Goal: Transaction & Acquisition: Purchase product/service

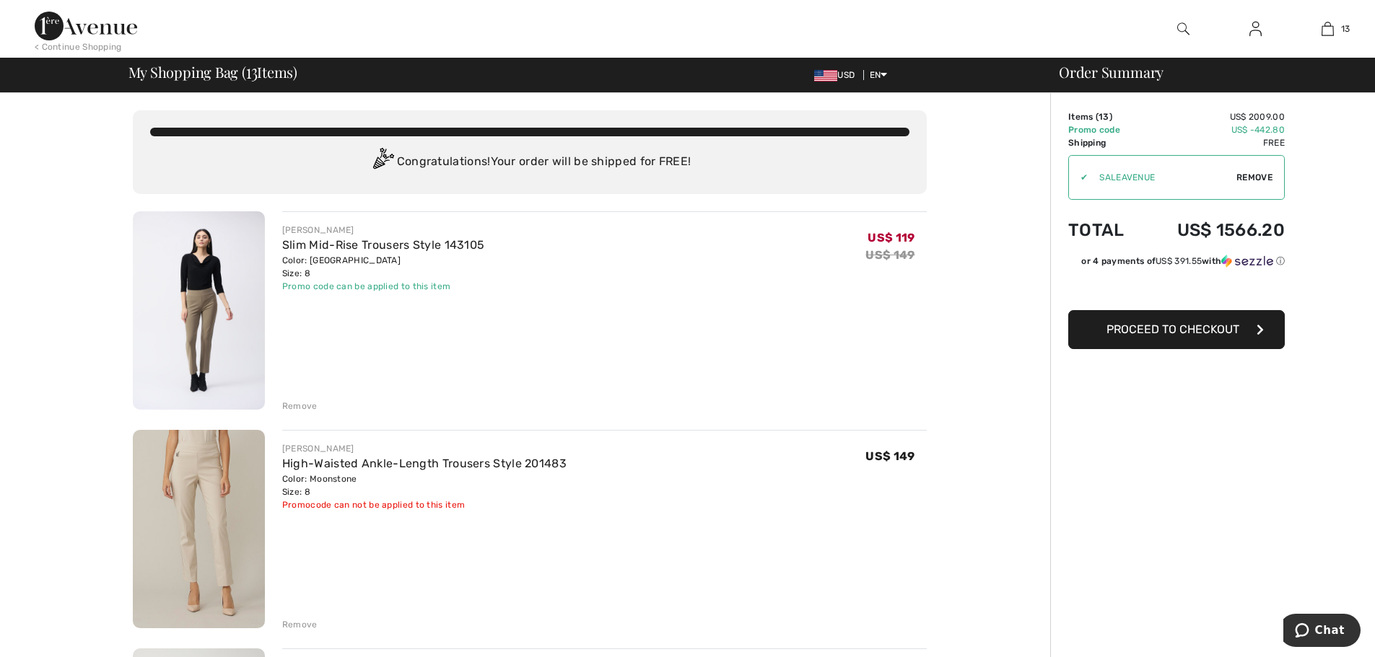
click at [304, 621] on div "Remove" at bounding box center [299, 624] width 35 height 13
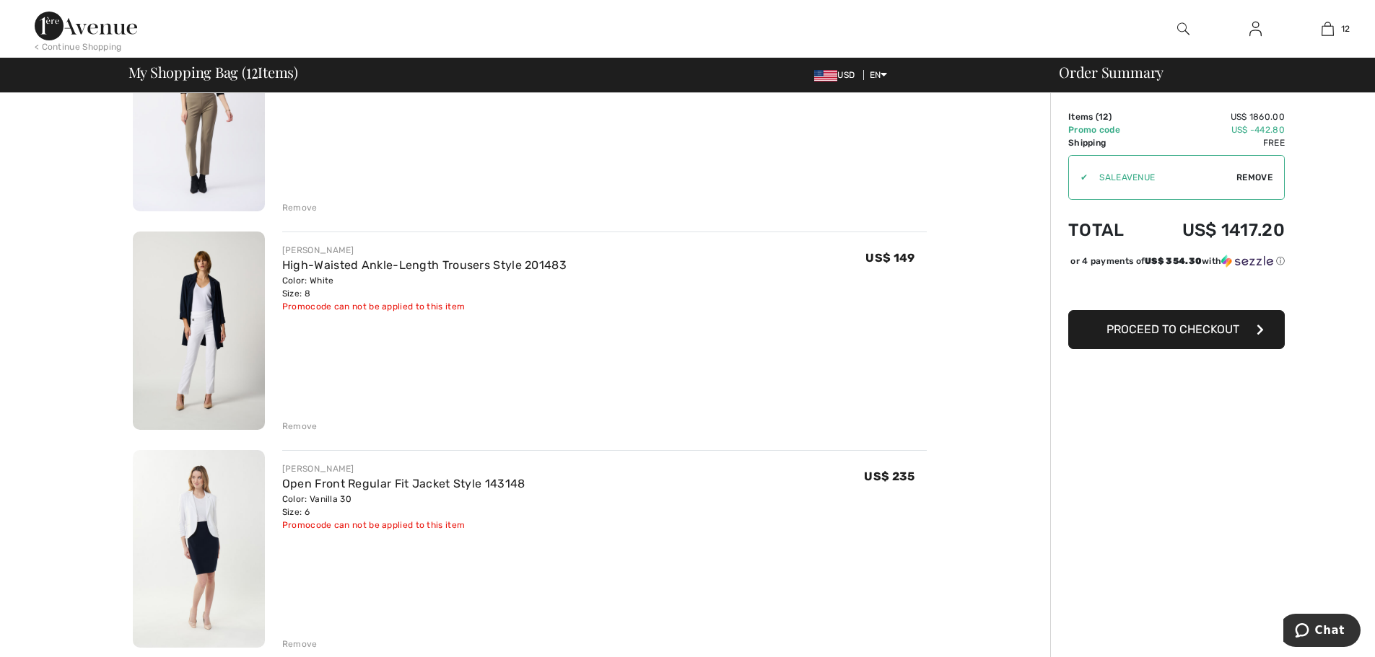
scroll to position [229, 0]
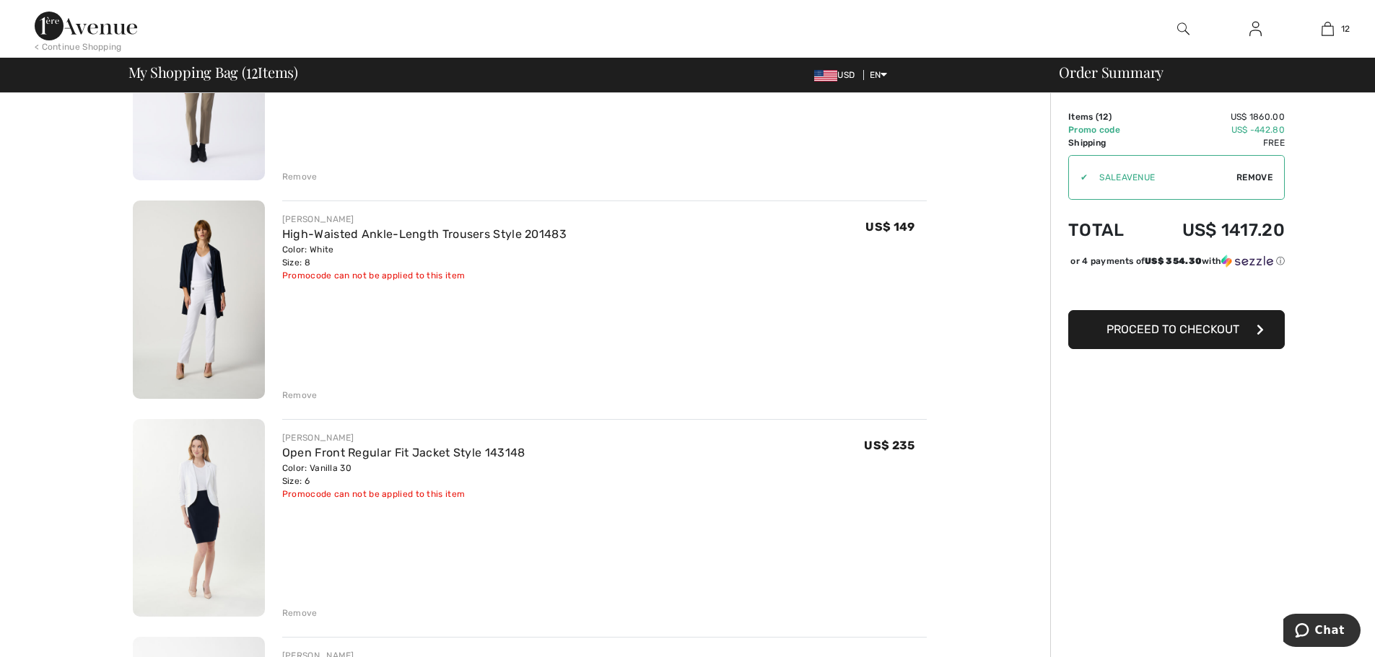
click at [292, 397] on div "Remove" at bounding box center [299, 395] width 35 height 13
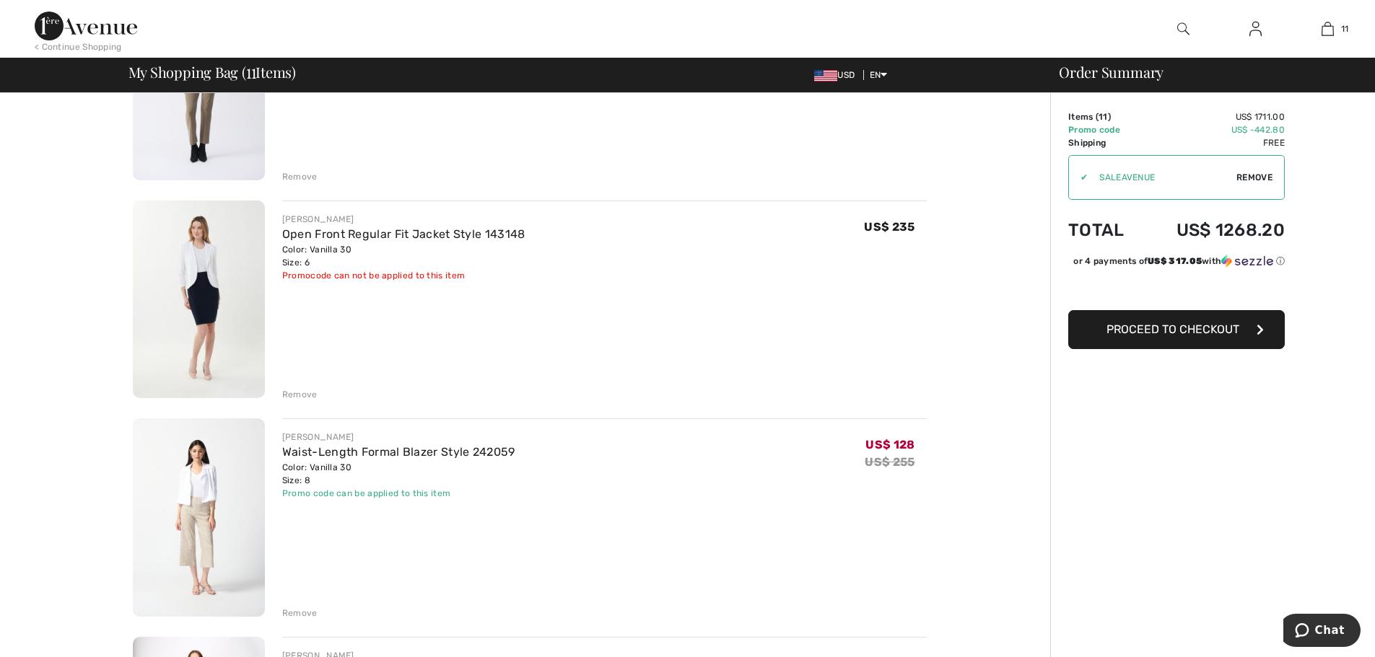
click at [294, 395] on div "Remove" at bounding box center [299, 394] width 35 height 13
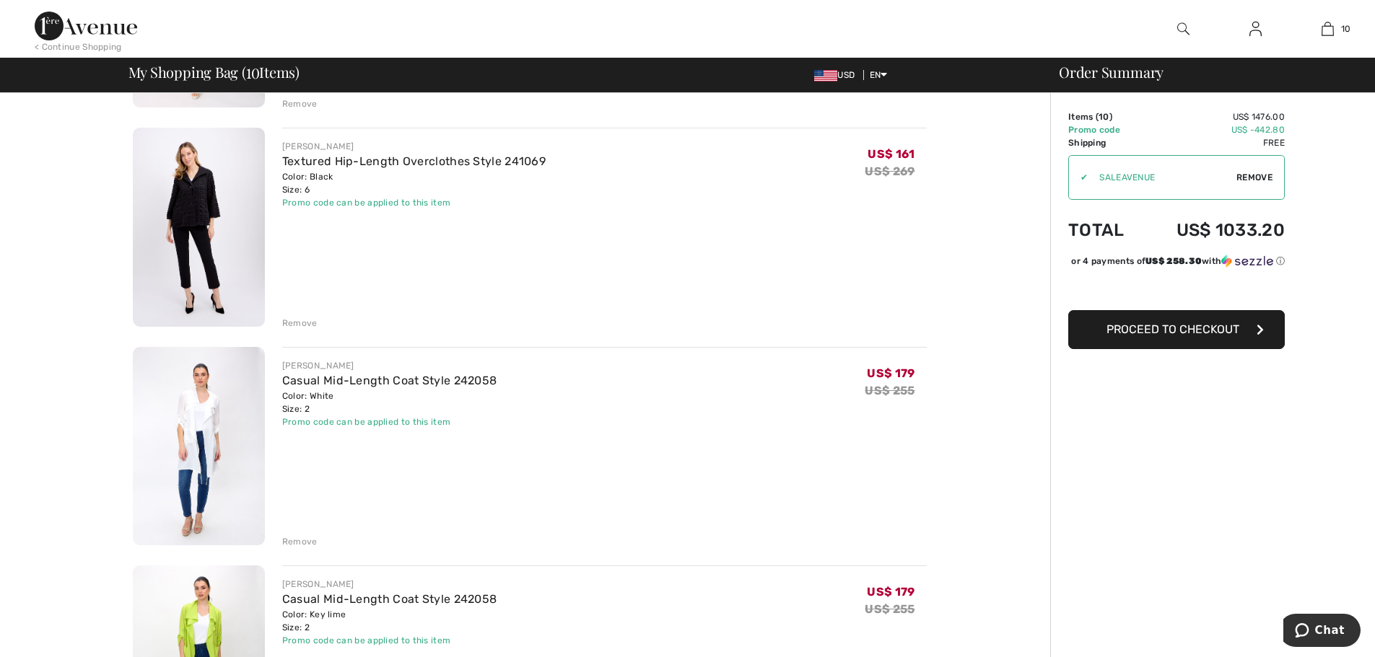
scroll to position [701, 0]
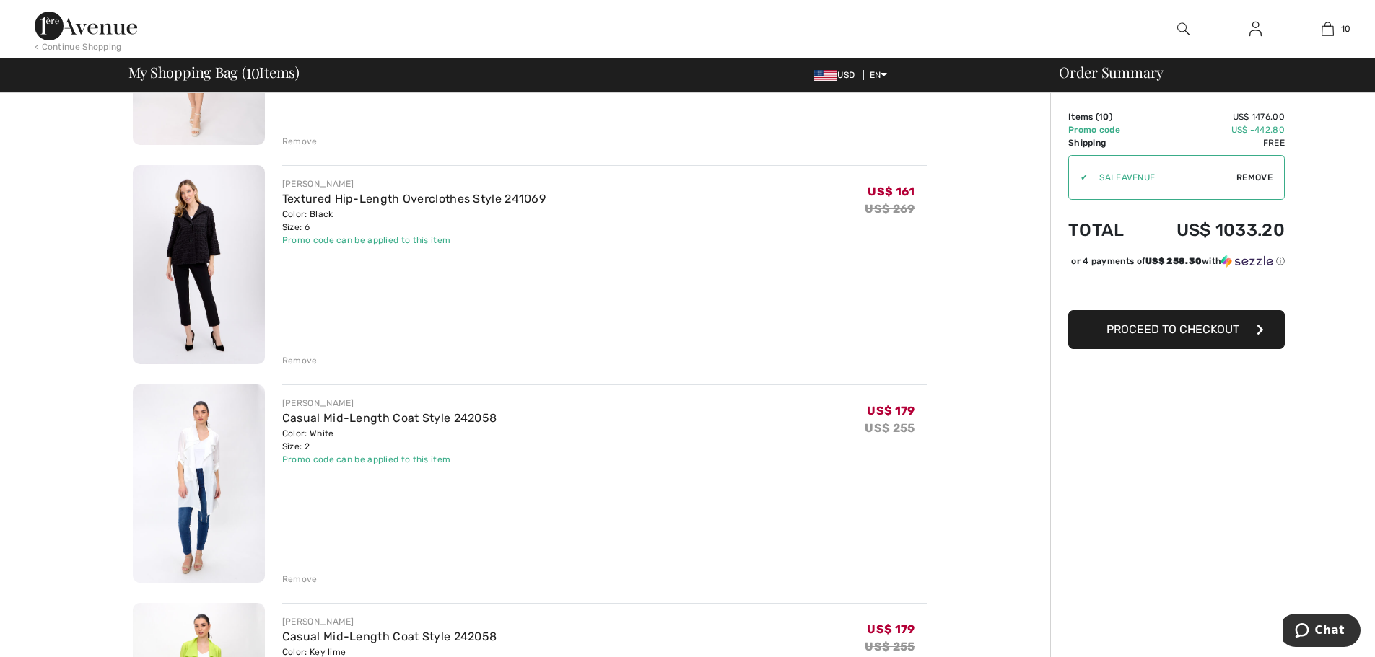
click at [199, 237] on img at bounding box center [199, 264] width 132 height 198
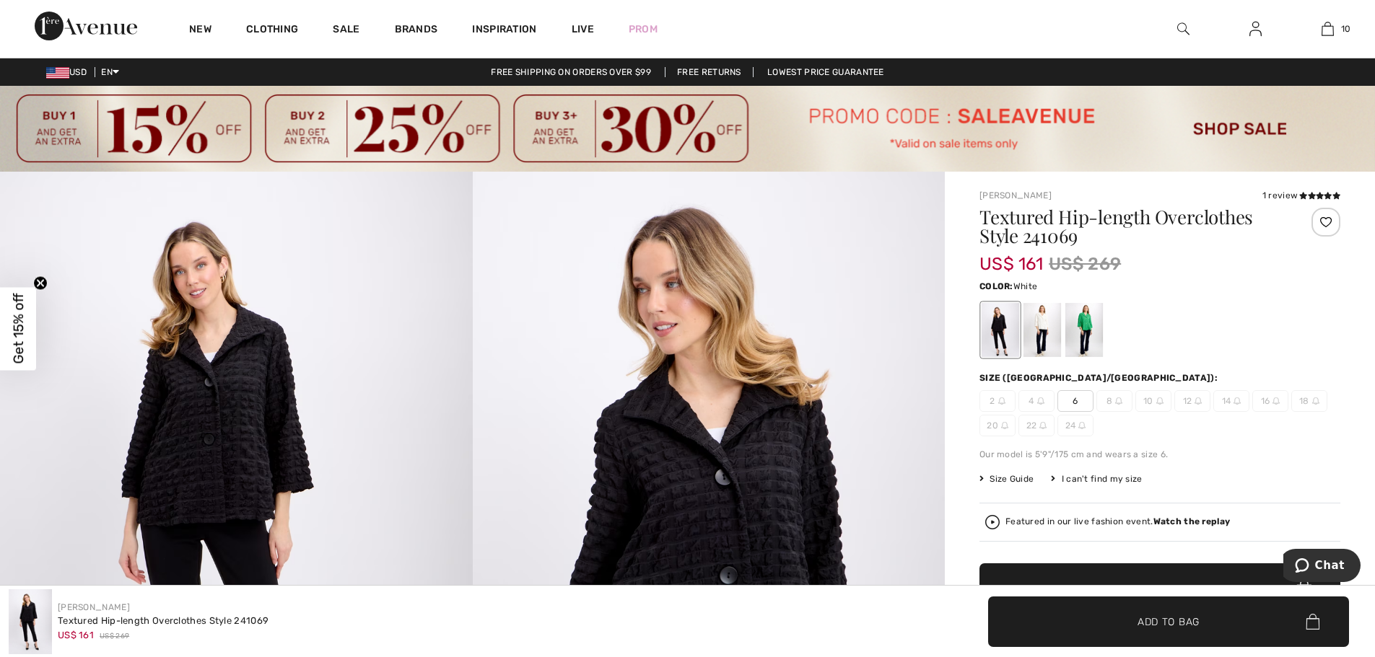
click at [1047, 333] on div at bounding box center [1042, 330] width 38 height 54
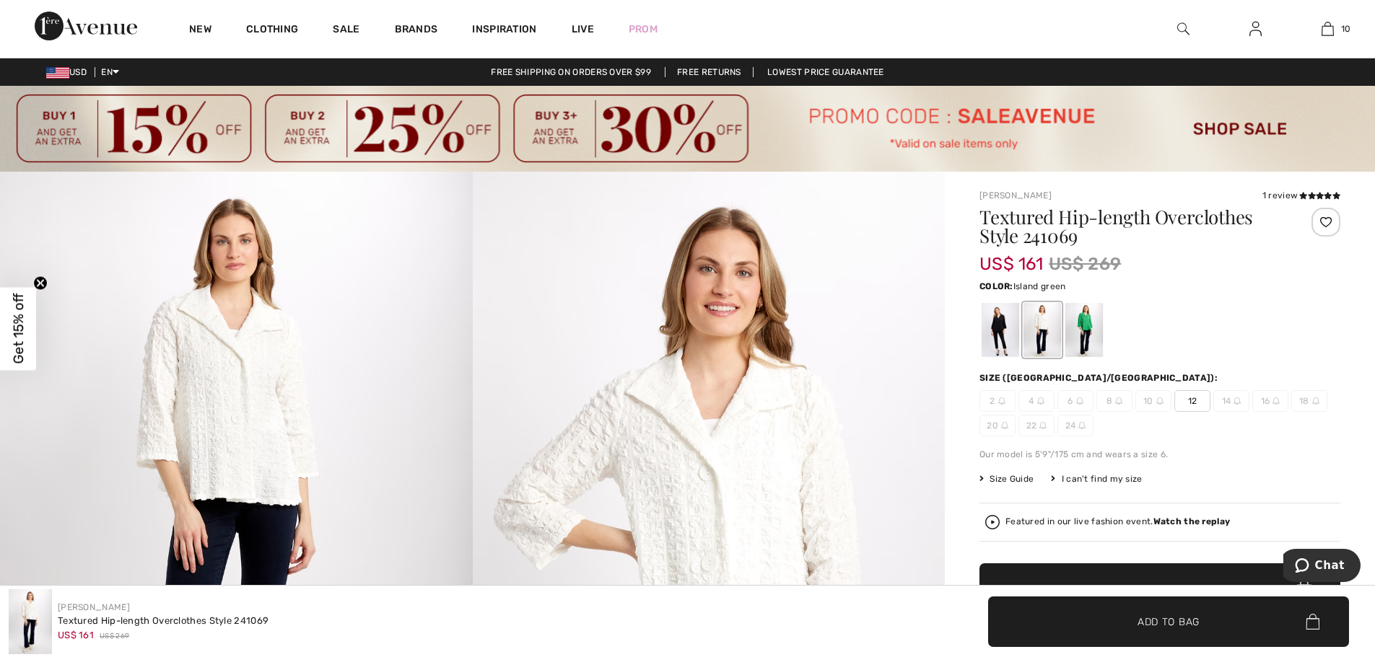
click at [1080, 325] on div at bounding box center [1084, 330] width 38 height 54
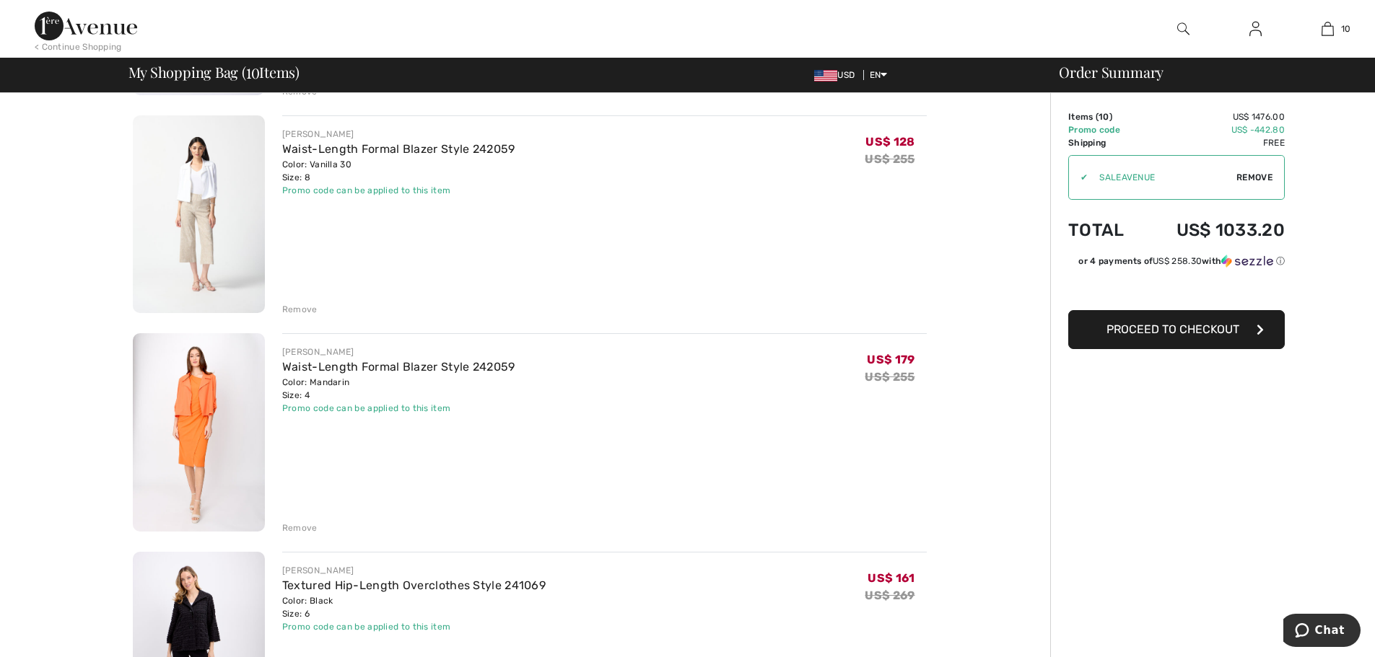
scroll to position [294, 0]
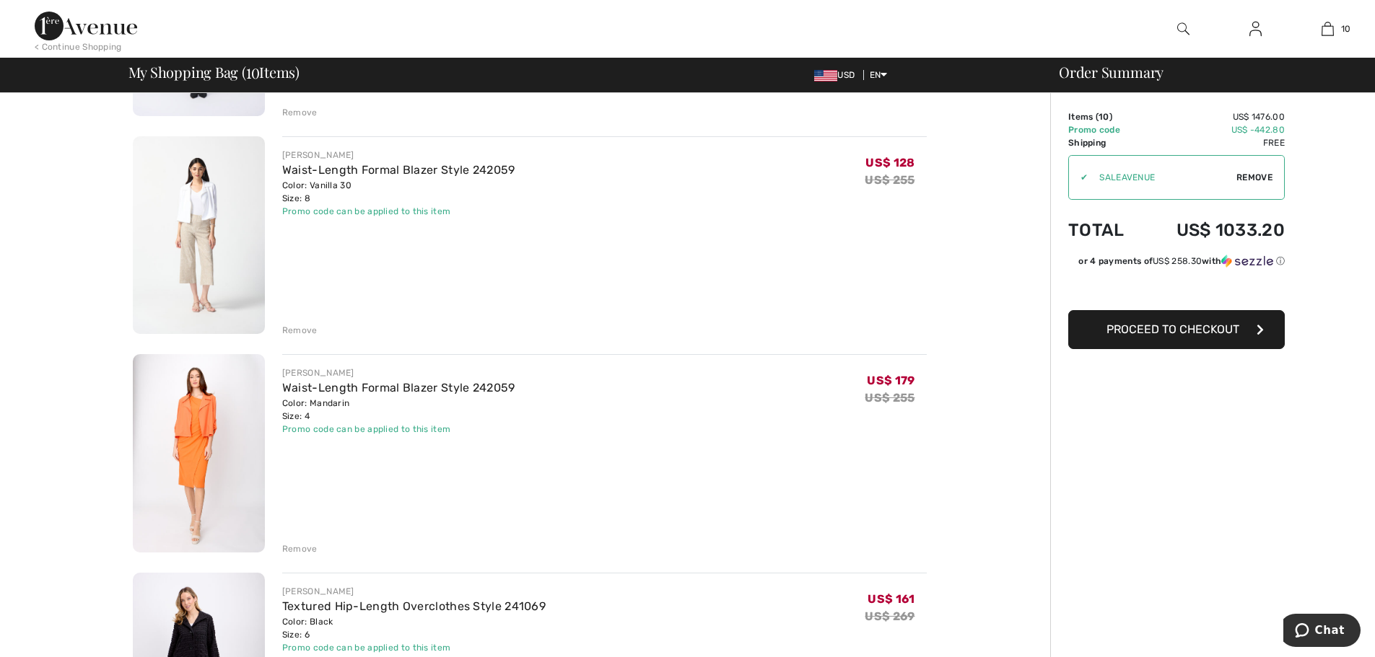
click at [191, 203] on img at bounding box center [199, 235] width 132 height 198
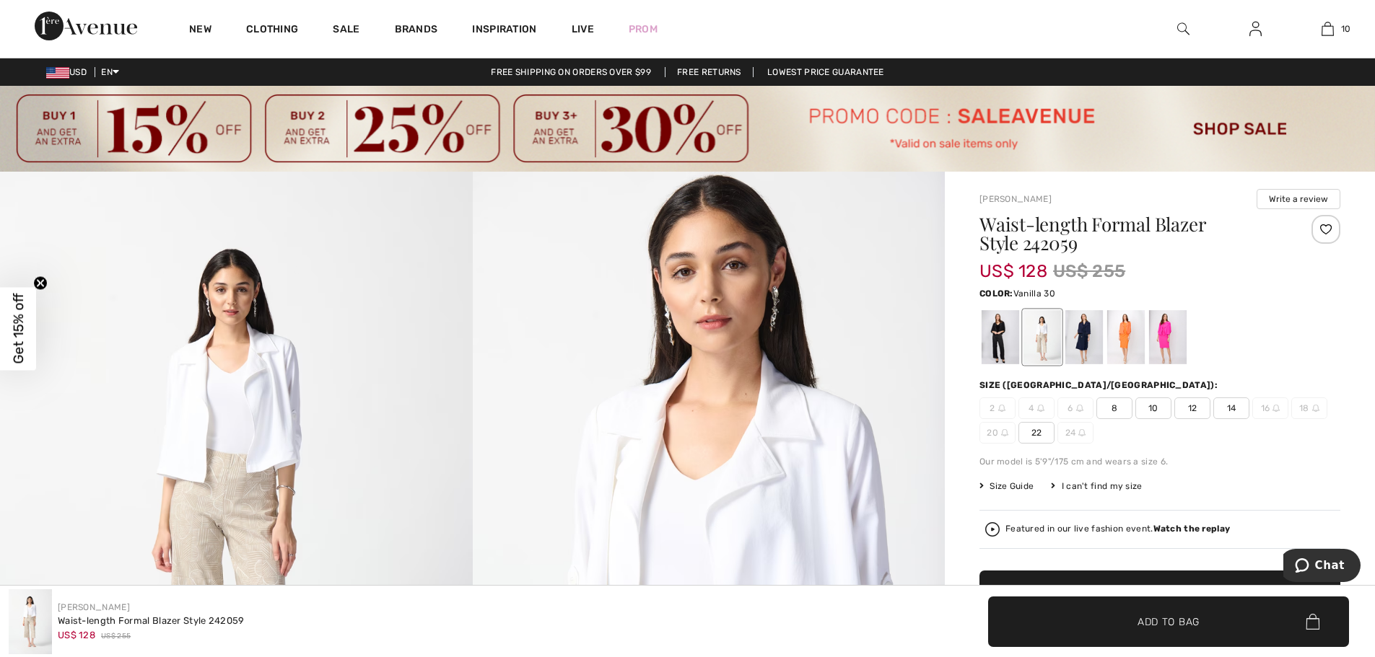
click at [284, 408] on img at bounding box center [236, 526] width 473 height 708
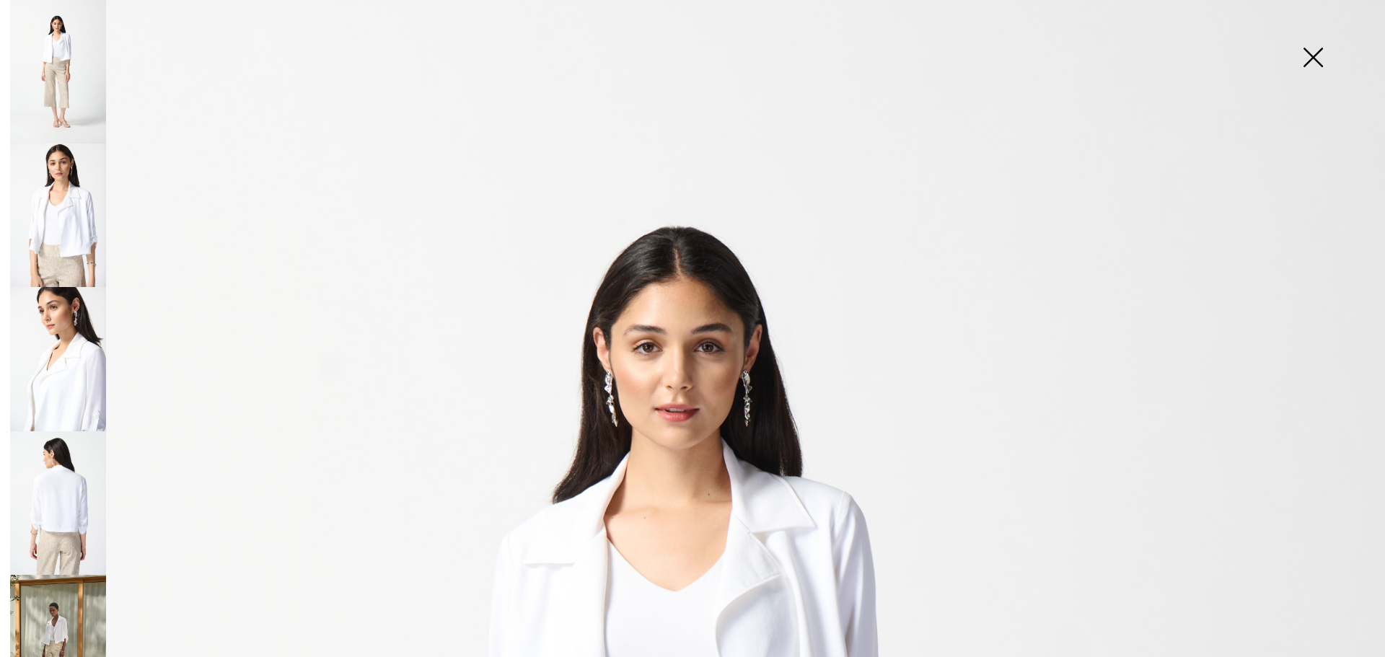
click at [1315, 59] on img at bounding box center [1313, 59] width 72 height 74
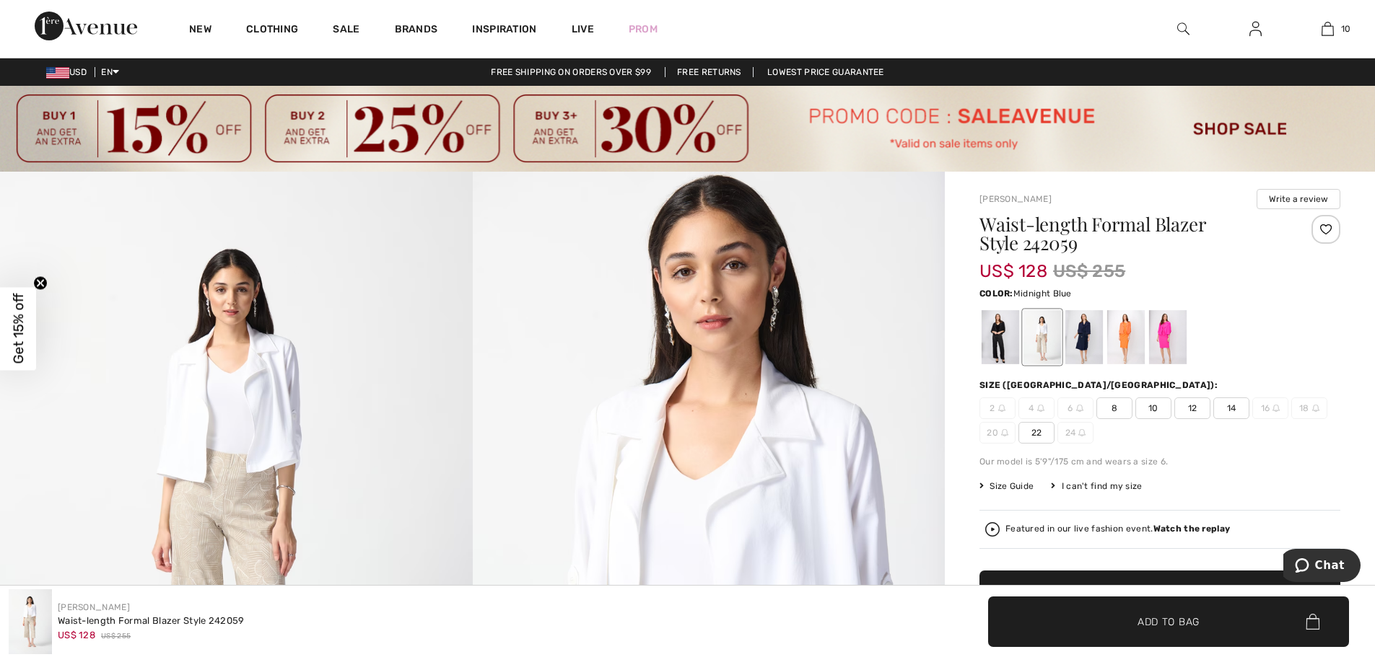
click at [1085, 326] on div at bounding box center [1084, 337] width 38 height 54
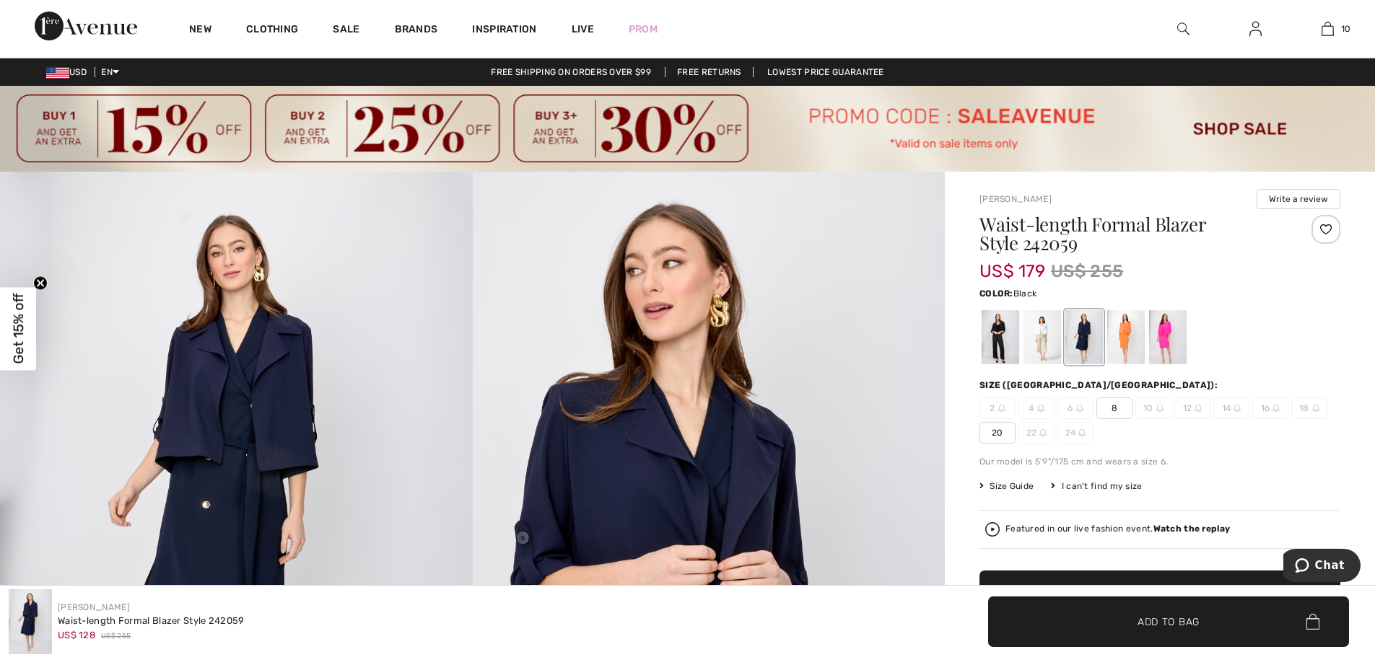
click at [997, 332] on div at bounding box center [1000, 337] width 38 height 54
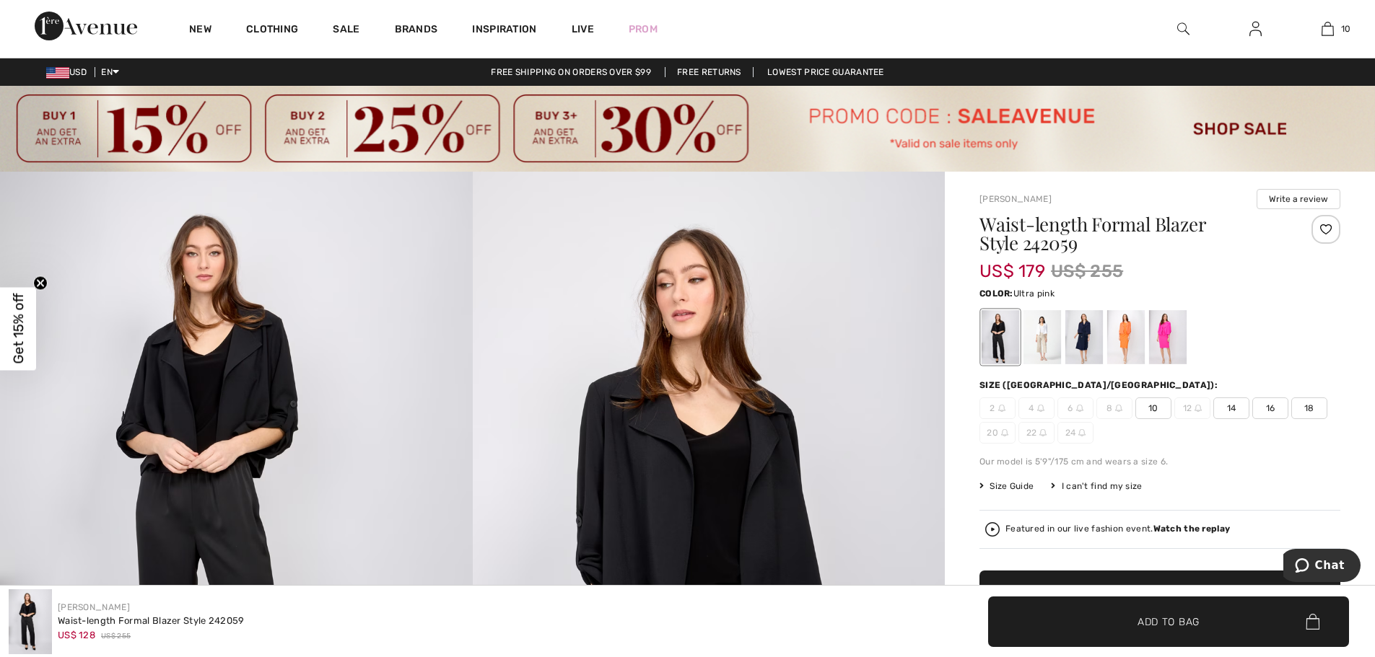
click at [1168, 330] on div at bounding box center [1168, 337] width 38 height 54
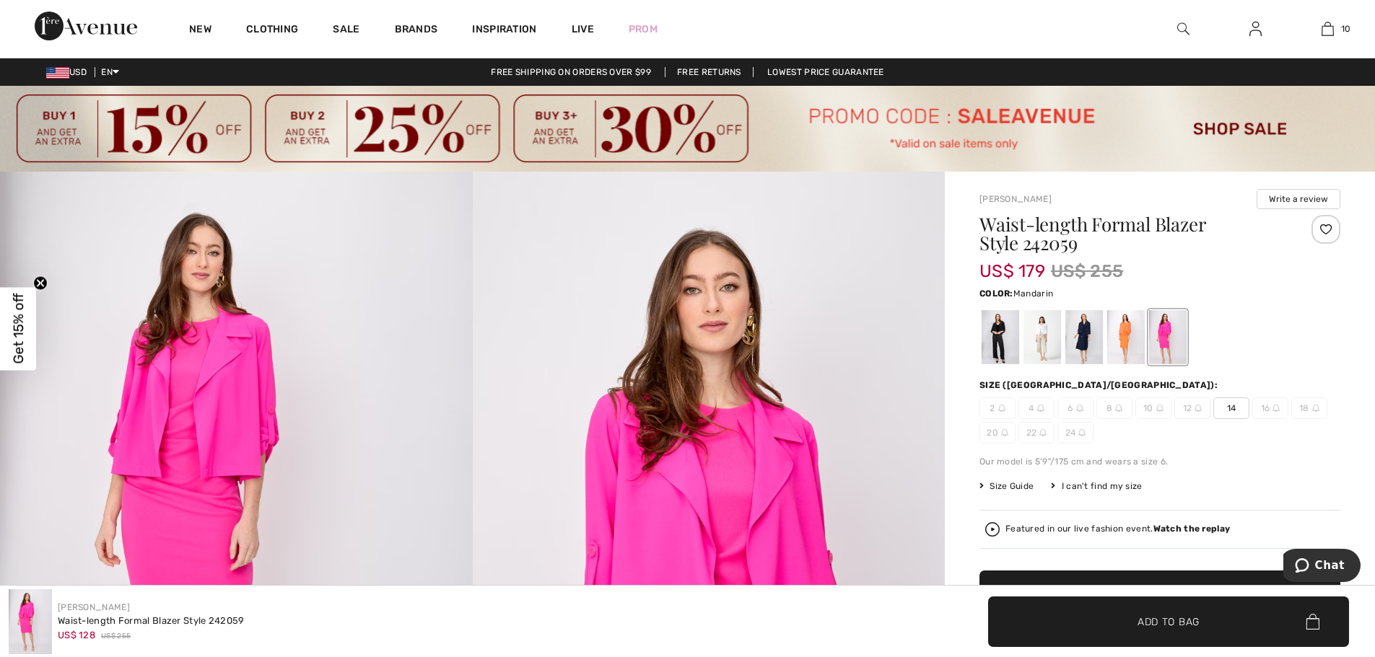
click at [1114, 330] on div at bounding box center [1126, 337] width 38 height 54
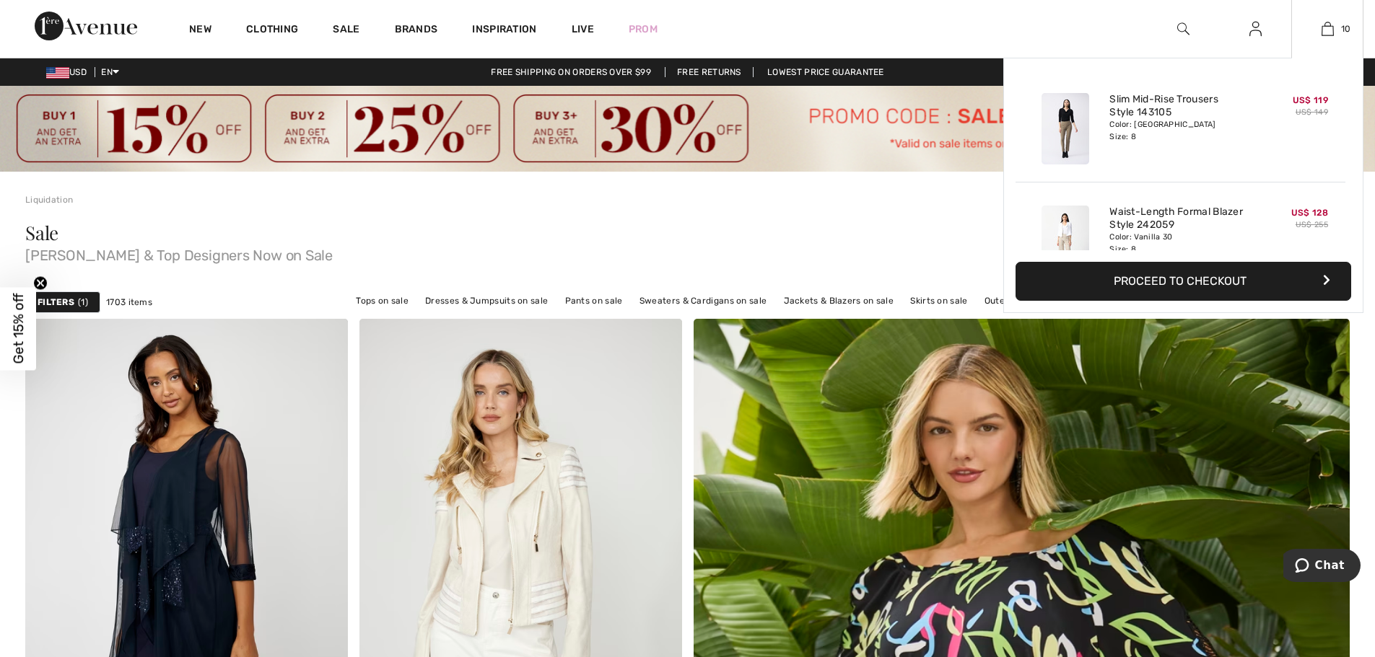
click at [1328, 19] on div "10 Added to Bag Joseph Ribkoff Slim Mid-rise Trousers Style 143105 US$ 119 US$ …" at bounding box center [1327, 29] width 72 height 58
click at [1338, 26] on link "10" at bounding box center [1327, 28] width 71 height 17
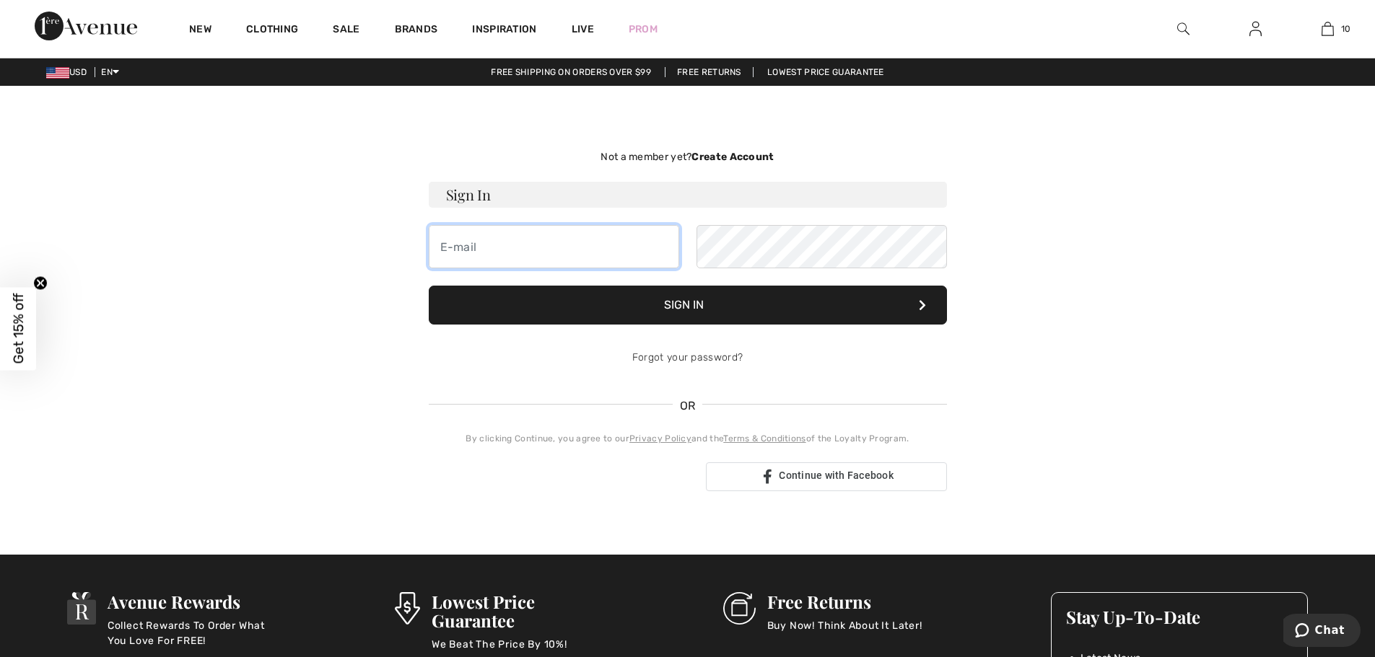
type input "[EMAIL_ADDRESS][DOMAIN_NAME]"
click at [676, 312] on button "Sign In" at bounding box center [688, 305] width 518 height 39
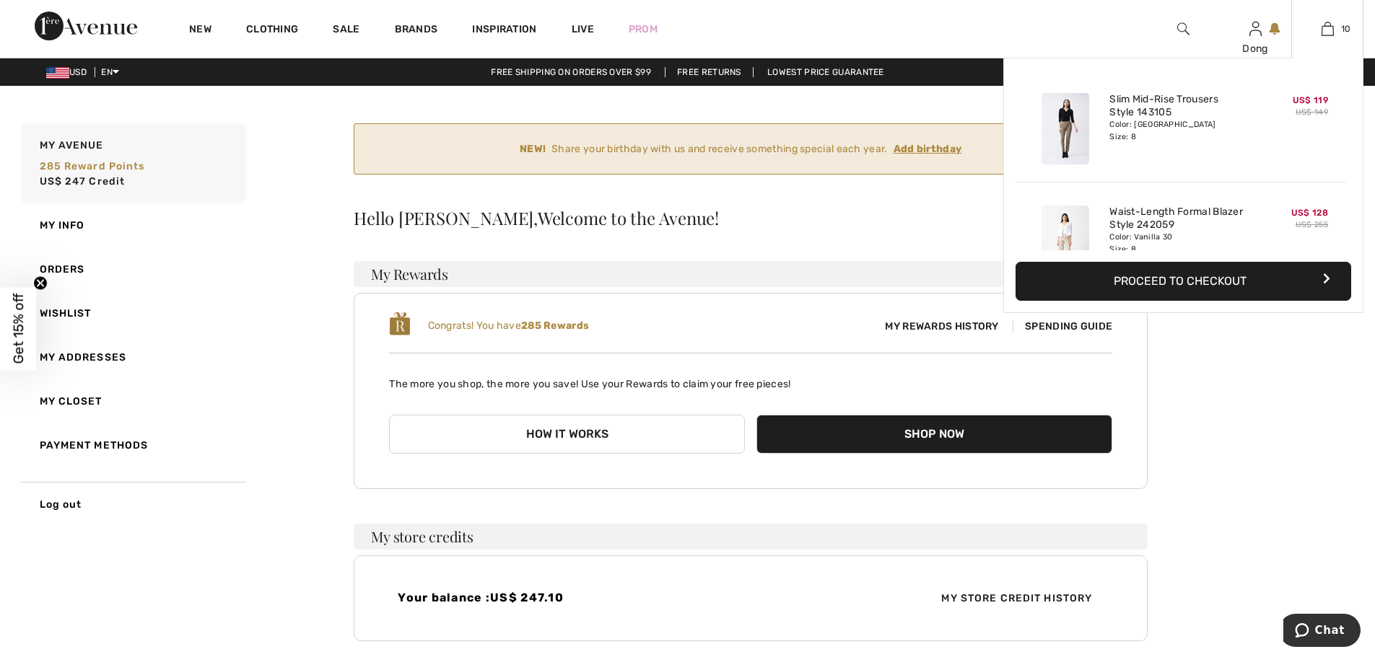
click at [1349, 39] on div "10 Added to Bag Joseph Ribkoff Slim Mid-rise Trousers Style 143105 US$ 119 US$ …" at bounding box center [1327, 29] width 72 height 58
click at [1330, 34] on img at bounding box center [1327, 28] width 12 height 17
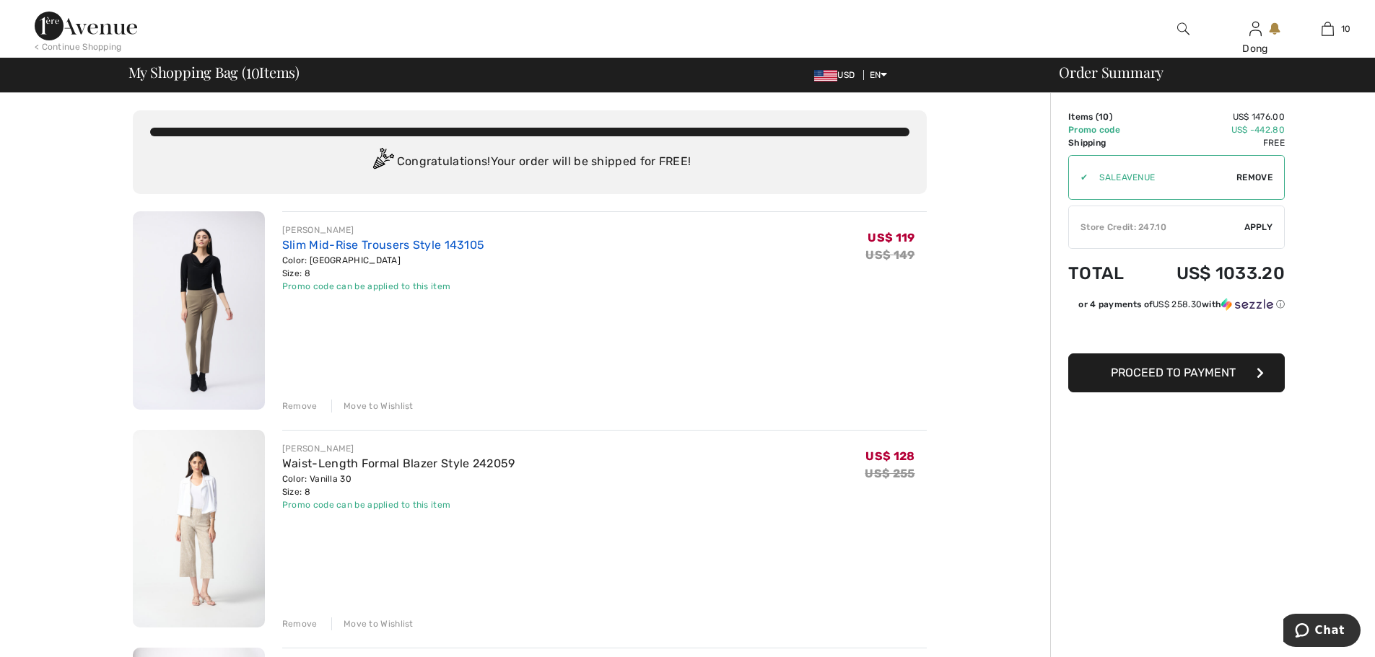
click at [299, 248] on link "Slim Mid-Rise Trousers Style 143105" at bounding box center [383, 245] width 203 height 14
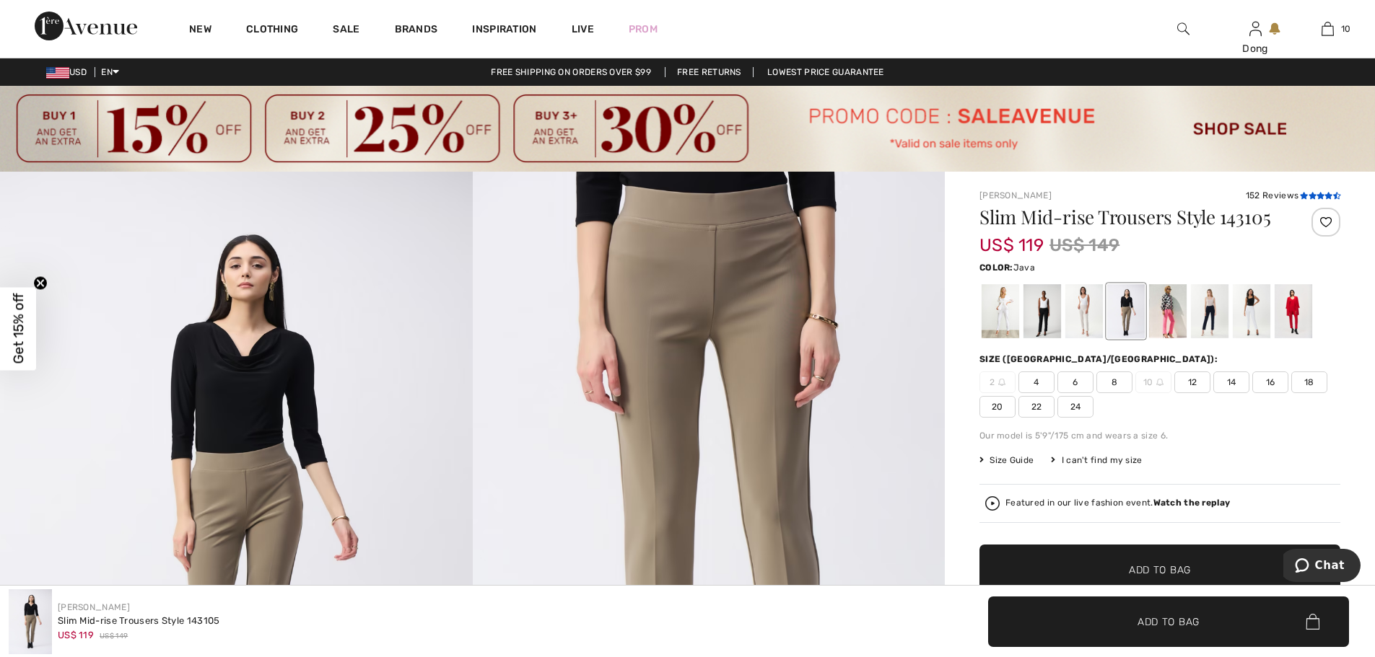
click at [1313, 194] on icon at bounding box center [1312, 195] width 8 height 7
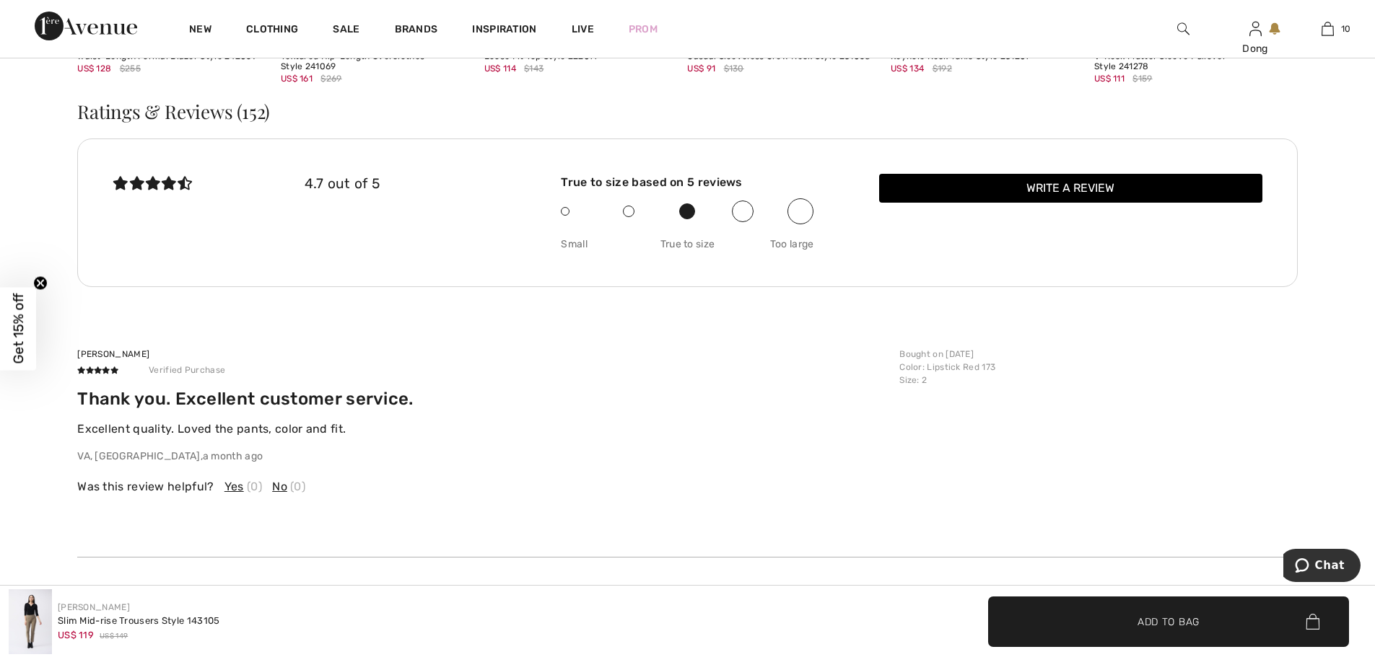
scroll to position [2439, 0]
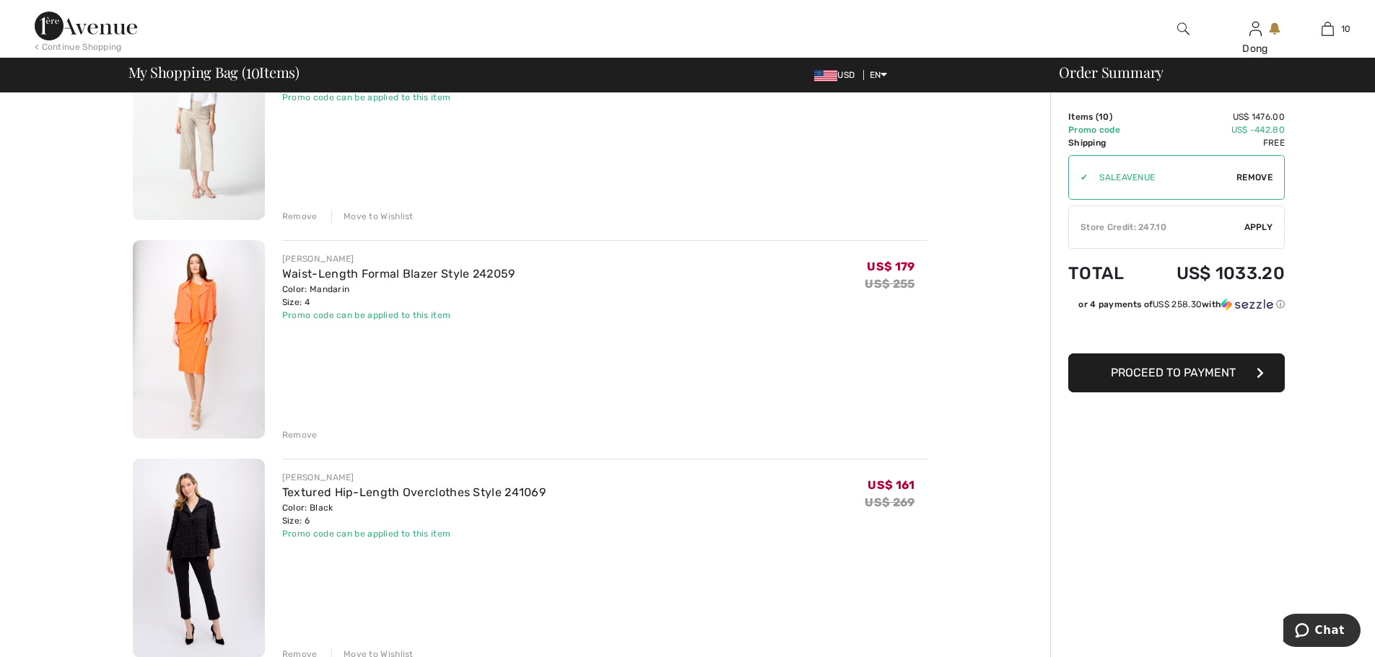
scroll to position [448, 0]
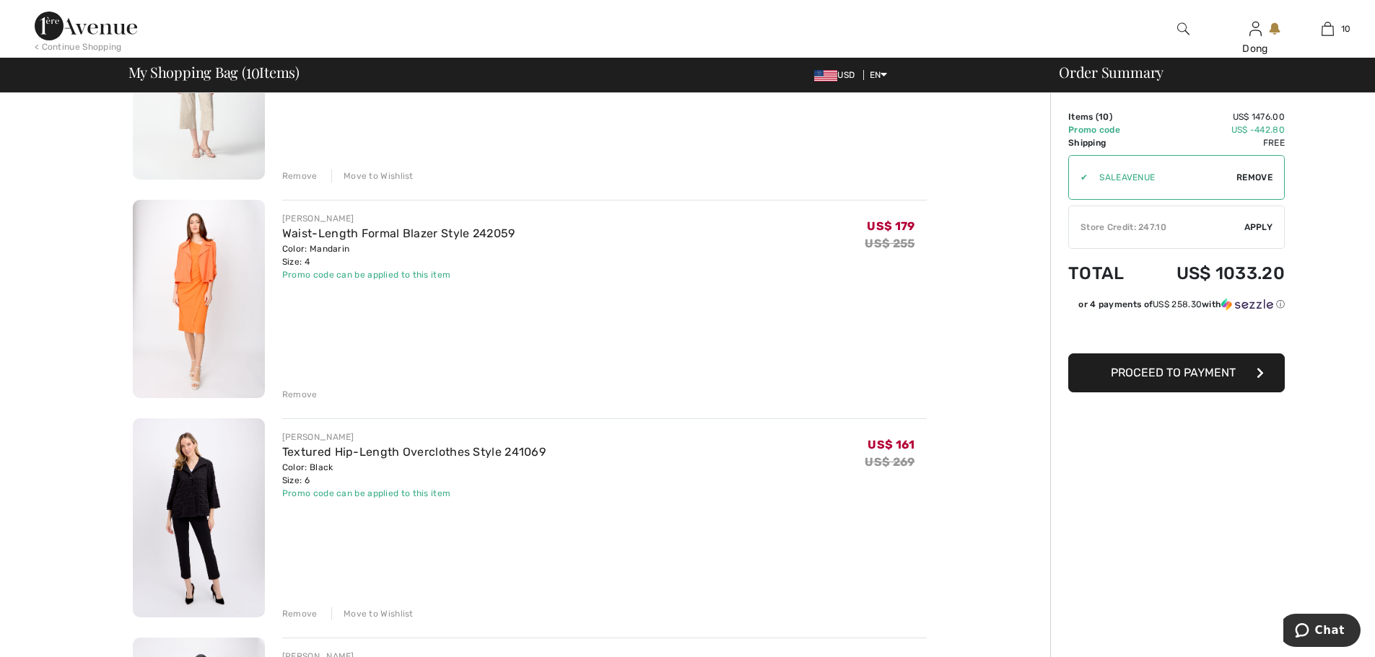
click at [305, 392] on div "Remove" at bounding box center [299, 394] width 35 height 13
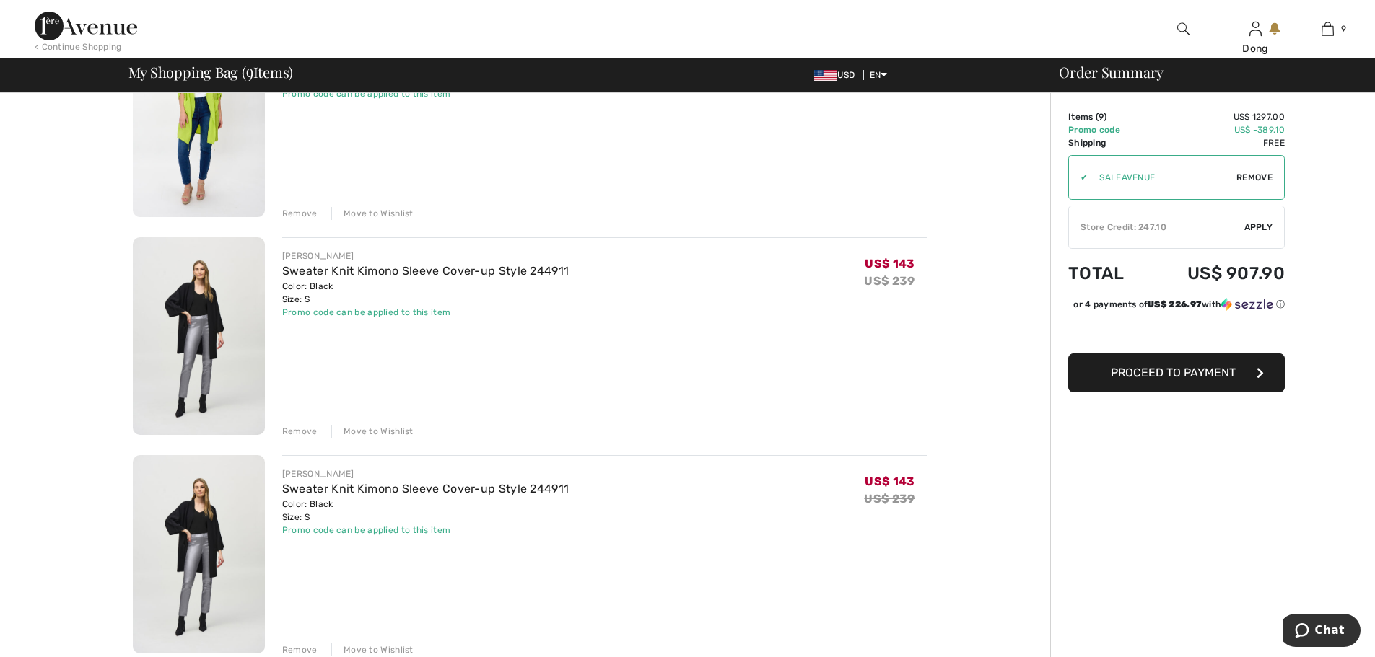
scroll to position [1090, 0]
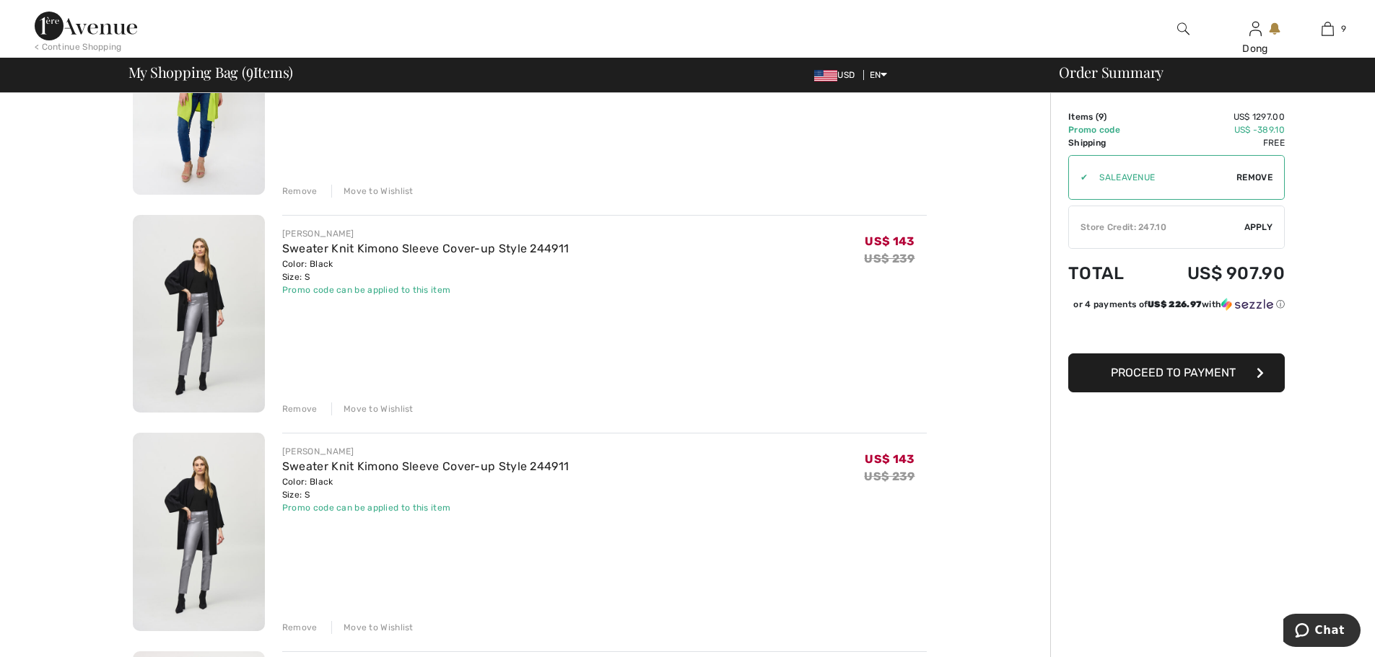
click at [366, 625] on div "Move to Wishlist" at bounding box center [372, 627] width 82 height 13
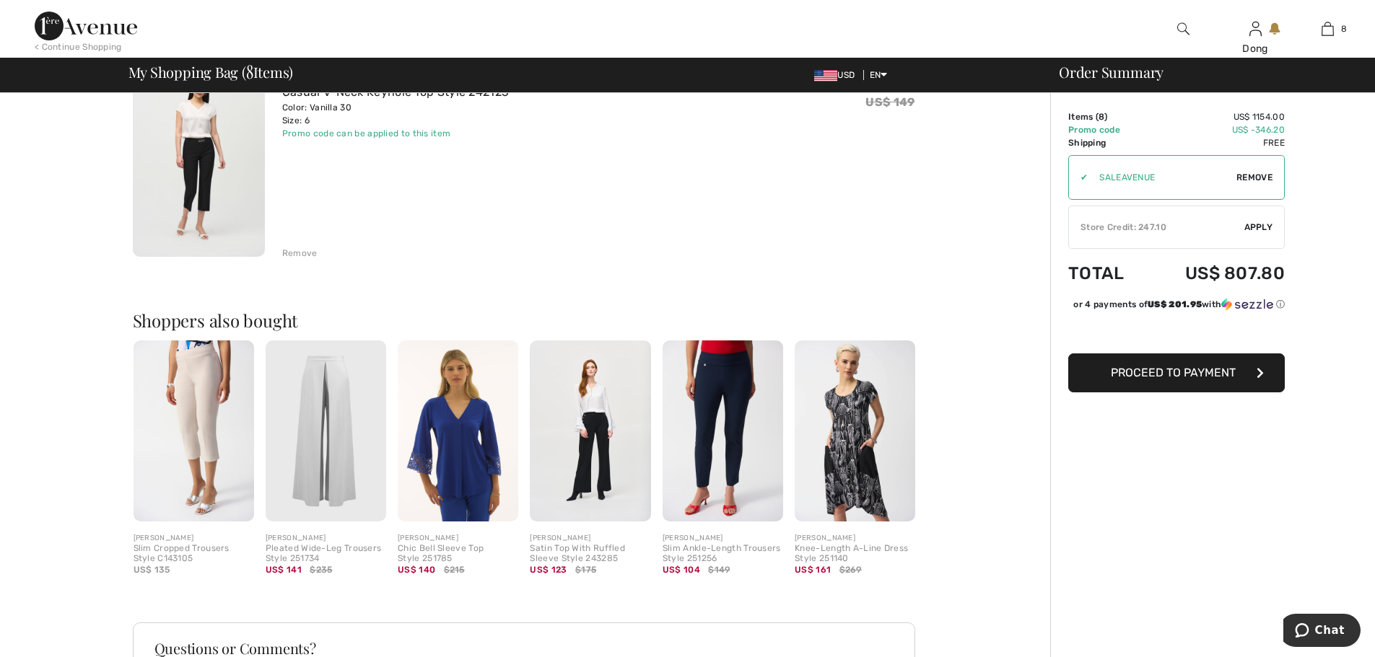
scroll to position [1697, 0]
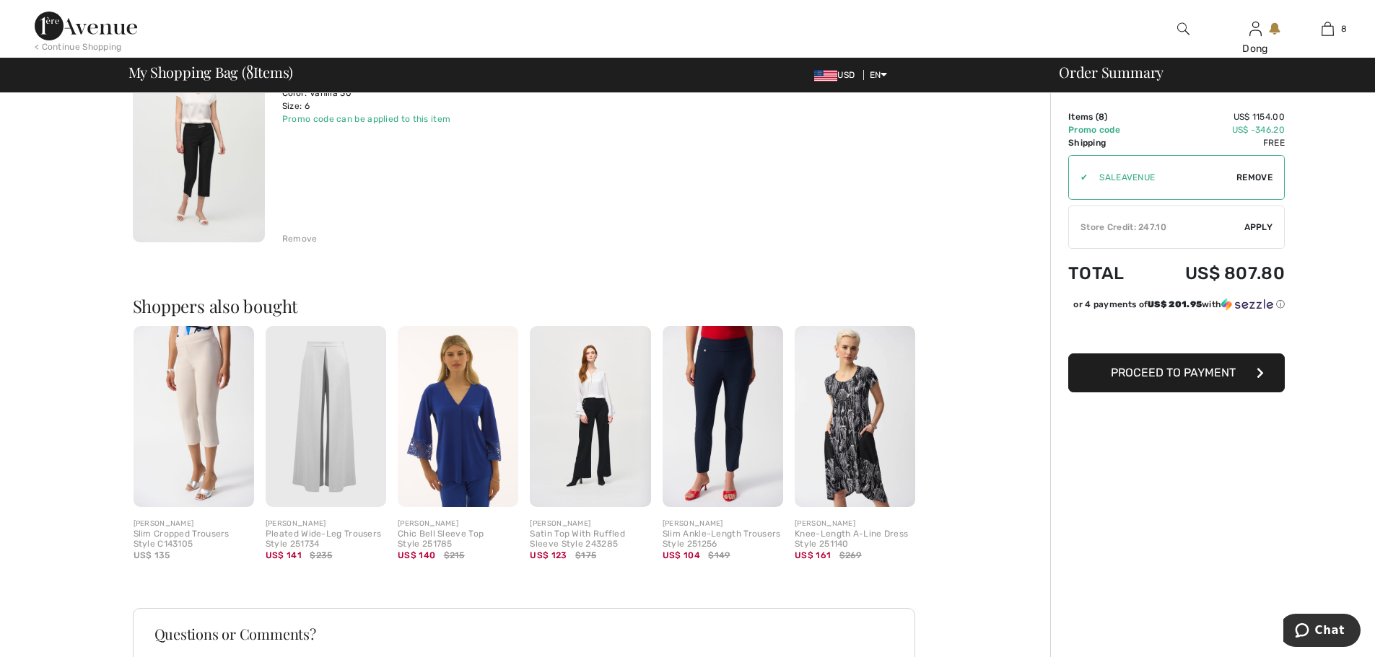
click at [207, 411] on img at bounding box center [193, 416] width 121 height 181
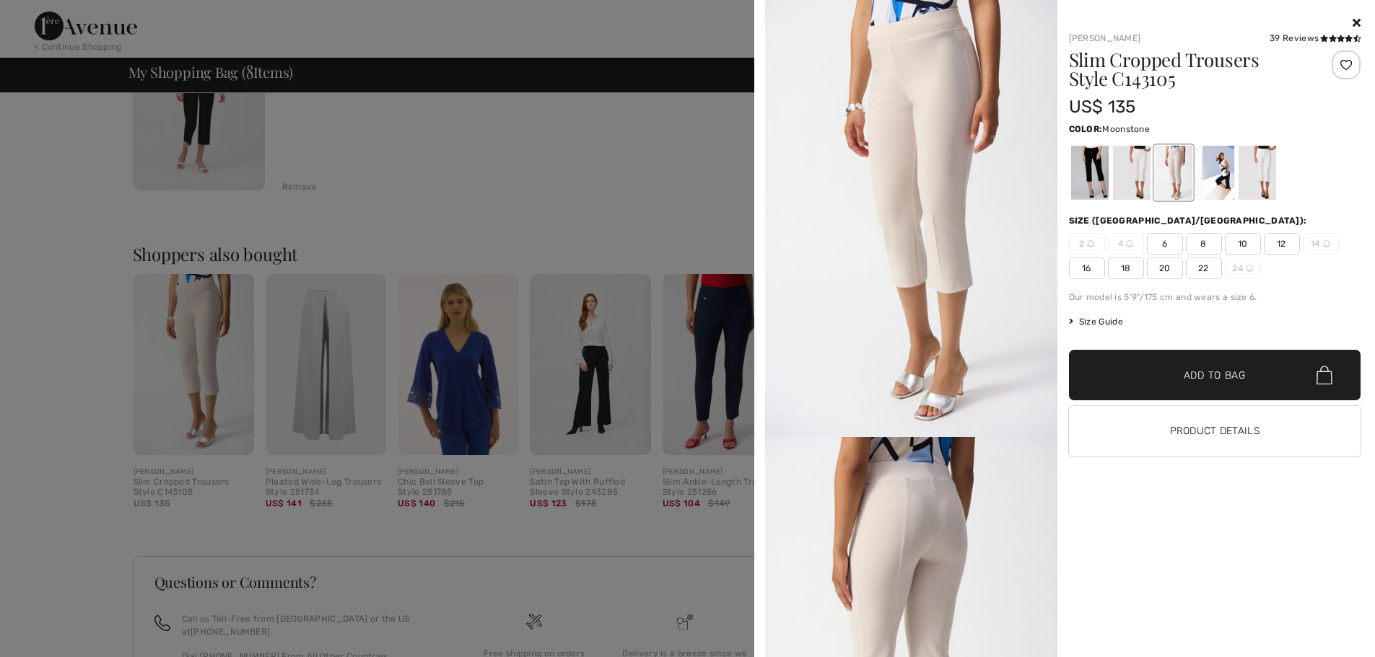
scroll to position [1703, 0]
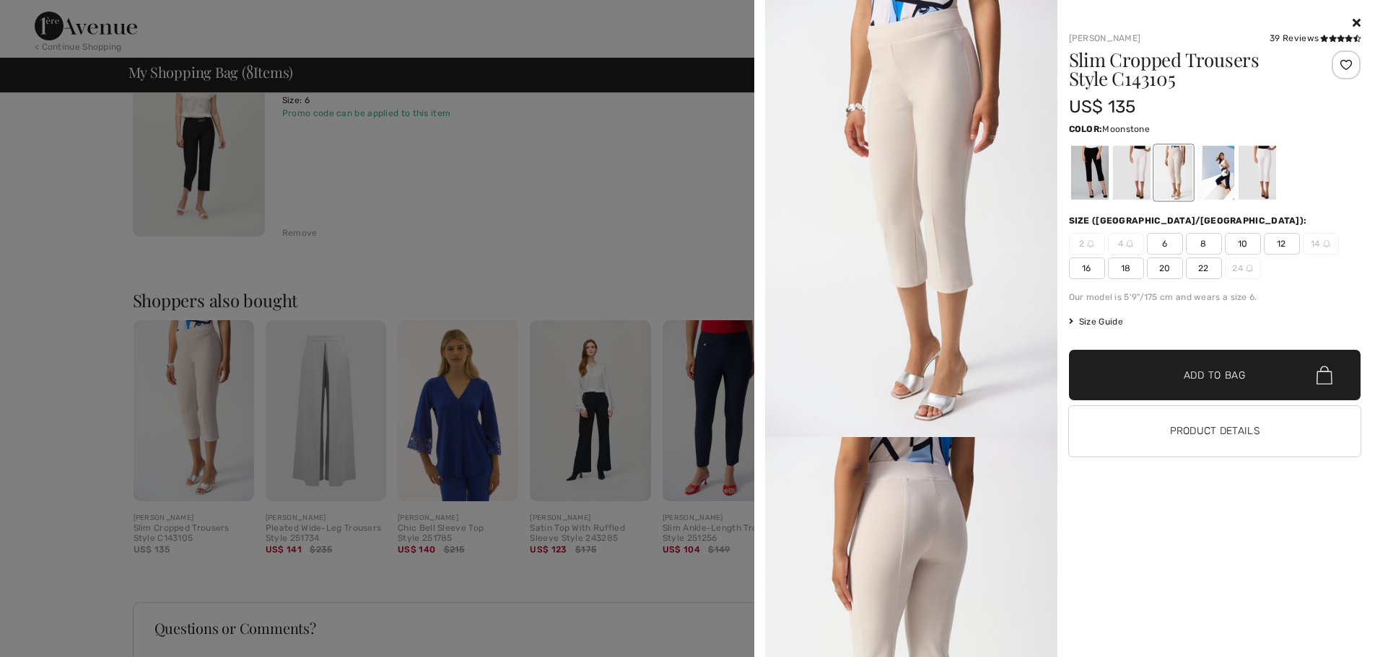
click at [953, 149] on img at bounding box center [911, 218] width 292 height 437
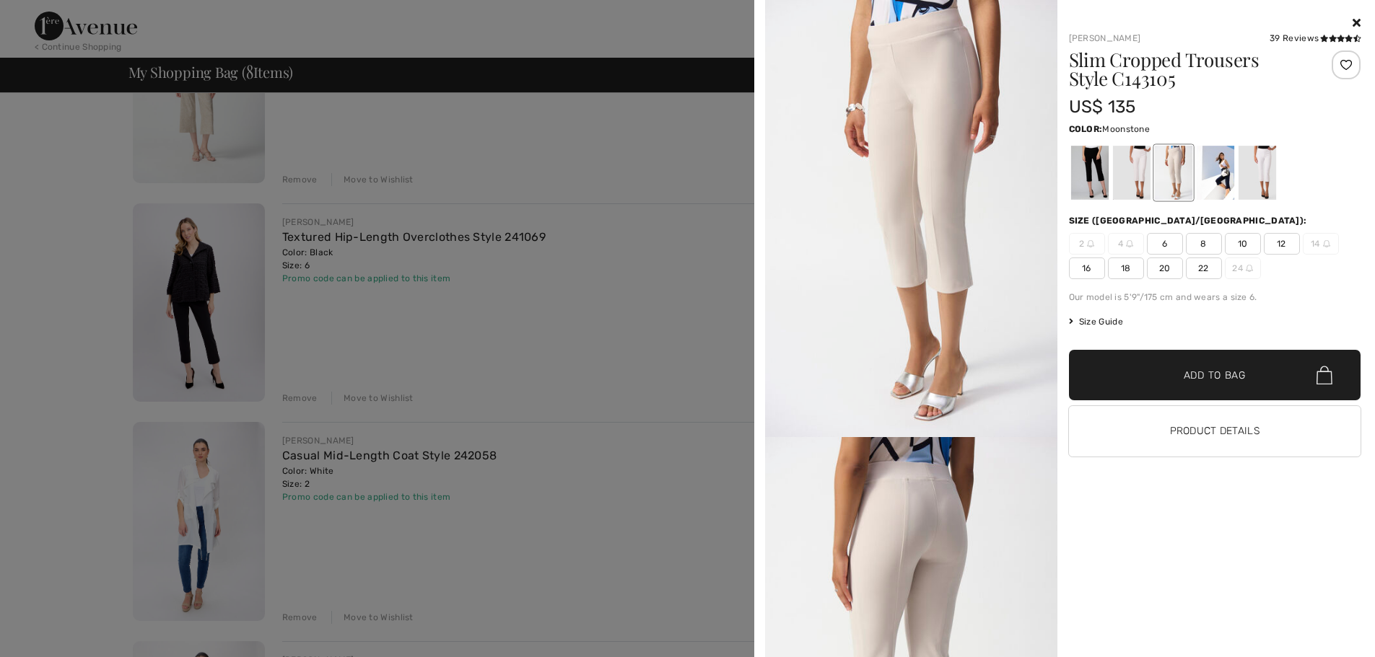
scroll to position [0, 0]
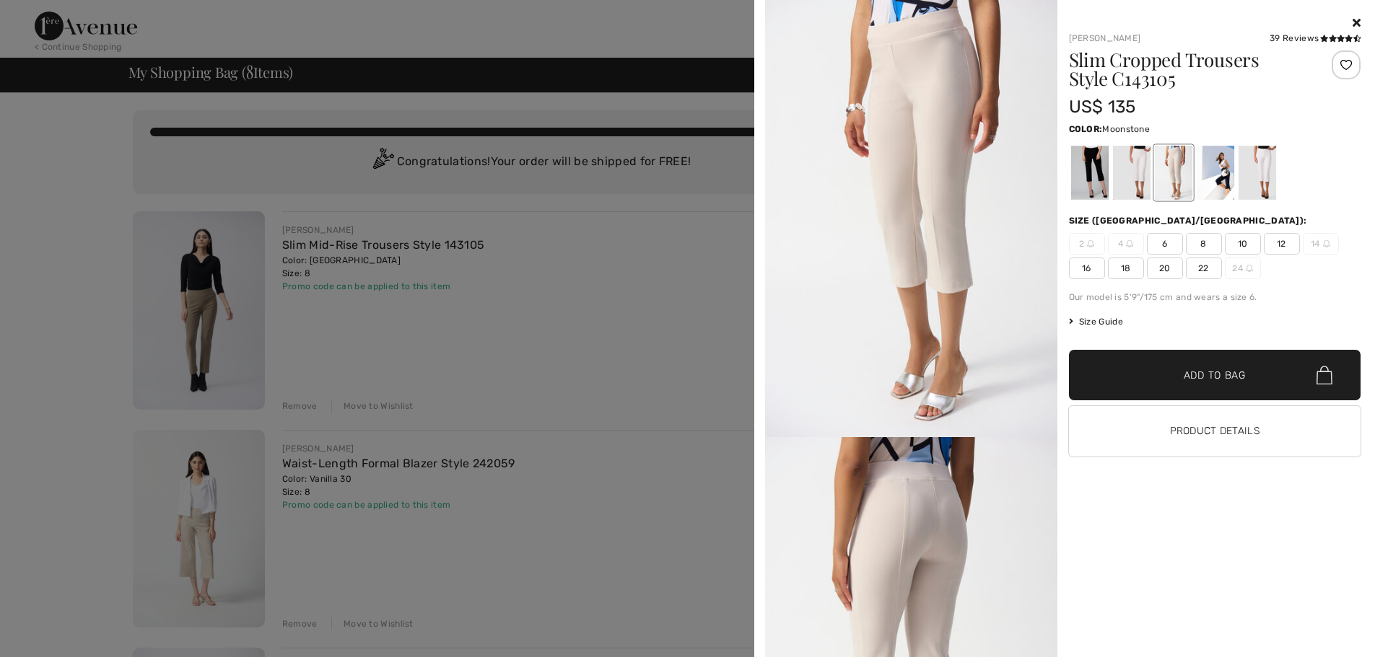
click at [954, 93] on img at bounding box center [911, 218] width 292 height 437
click at [1362, 25] on div "Joseph Ribkoff 39 Reviews 39 Reviews Slim Cropped Trousers Style C143105 US$ 13…" at bounding box center [1064, 328] width 609 height 657
click at [1352, 25] on icon at bounding box center [1356, 23] width 8 height 12
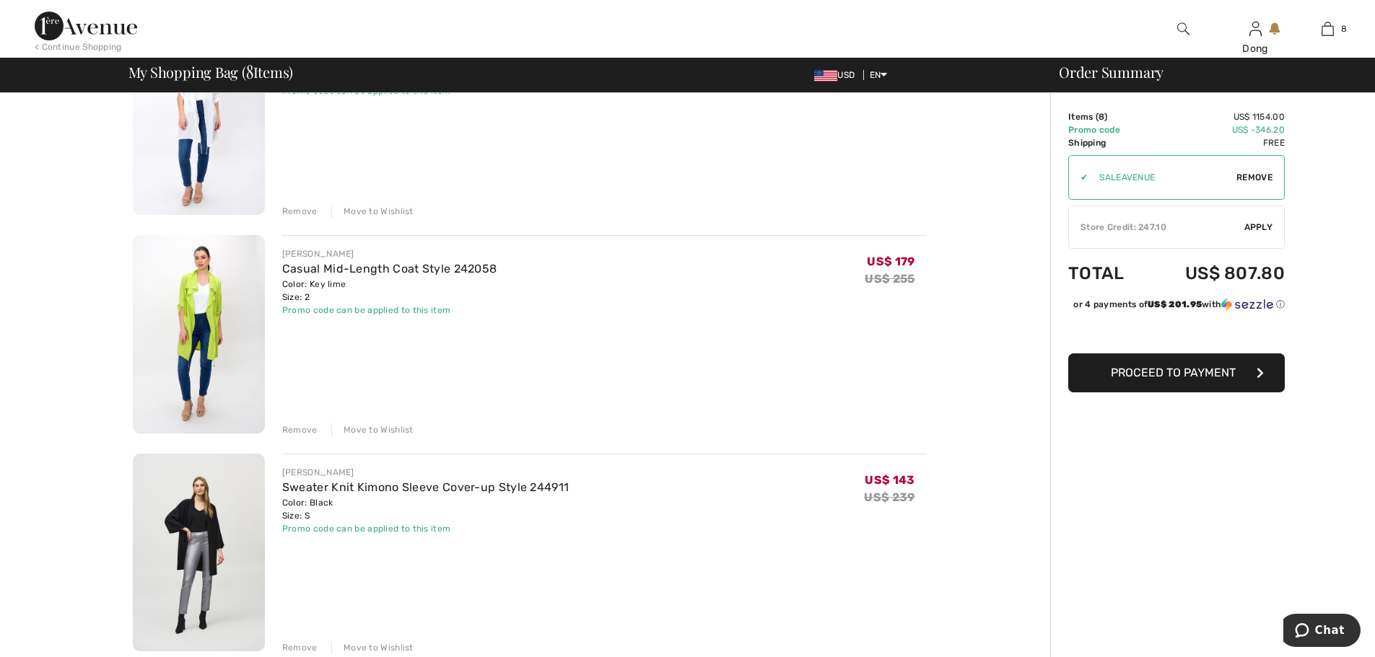
scroll to position [871, 0]
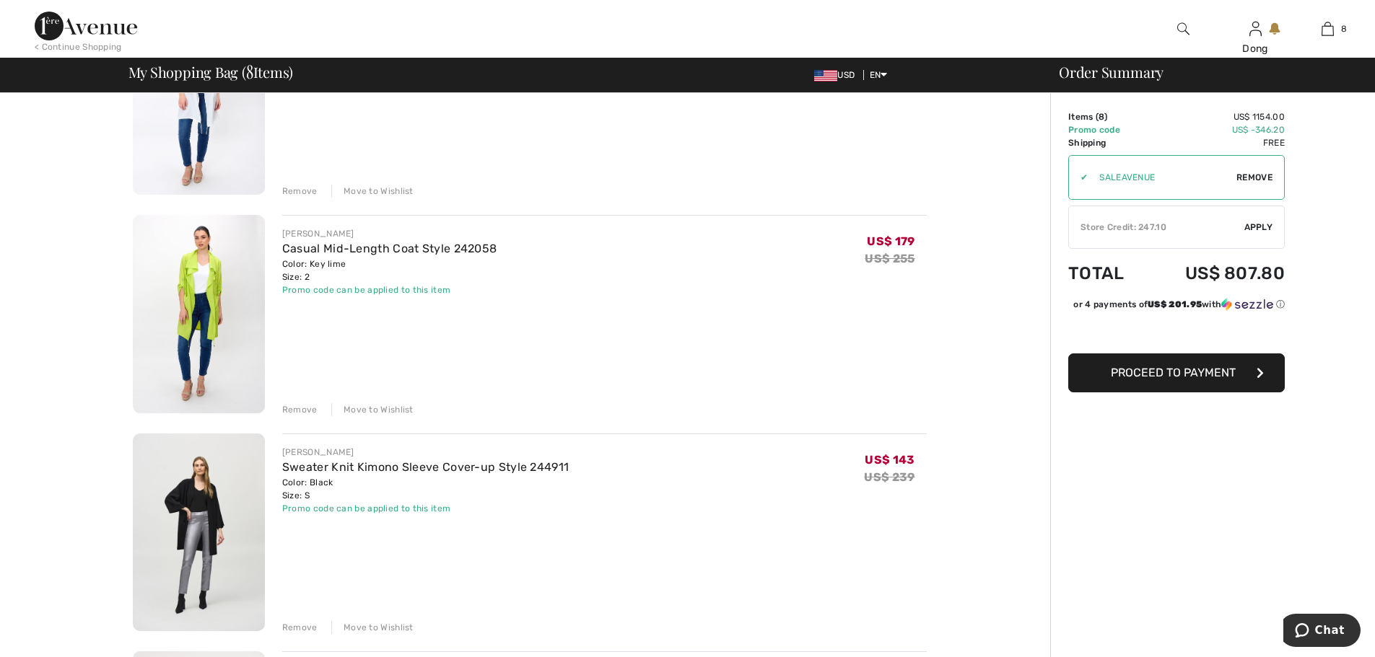
click at [393, 411] on div "Move to Wishlist" at bounding box center [372, 409] width 82 height 13
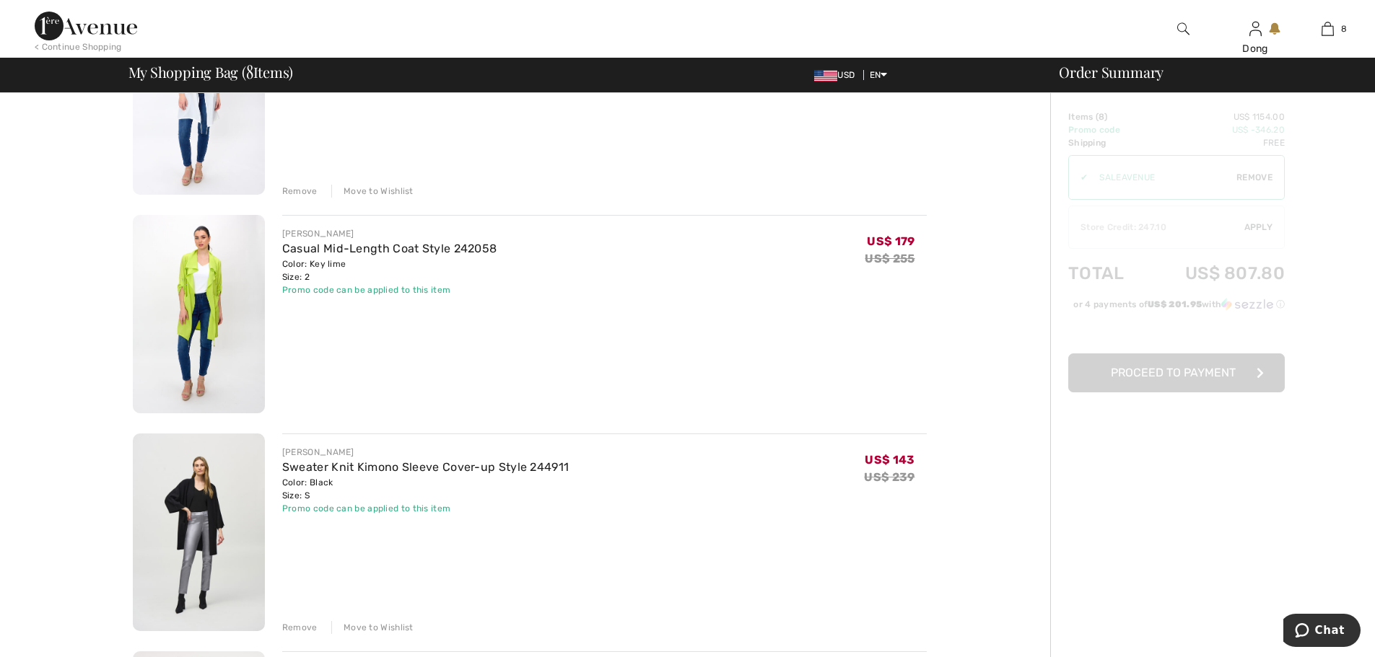
click at [375, 190] on div "Move to Wishlist" at bounding box center [372, 191] width 82 height 13
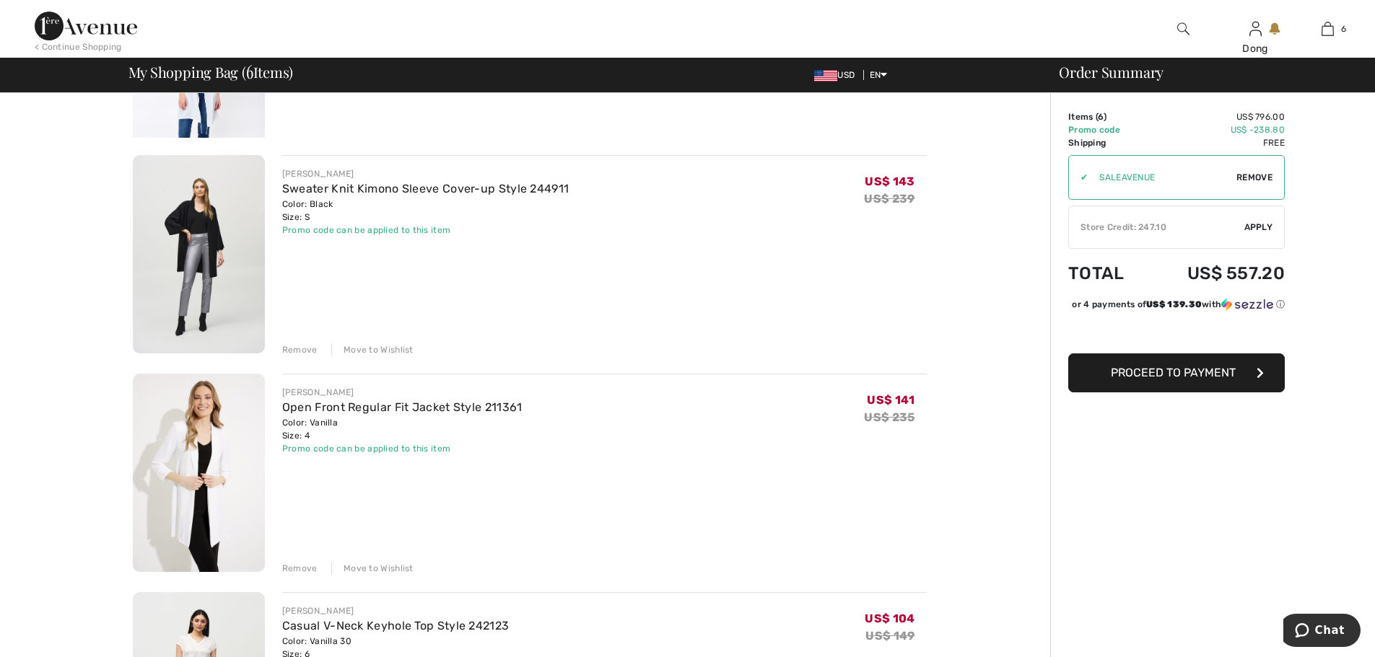
scroll to position [852, 0]
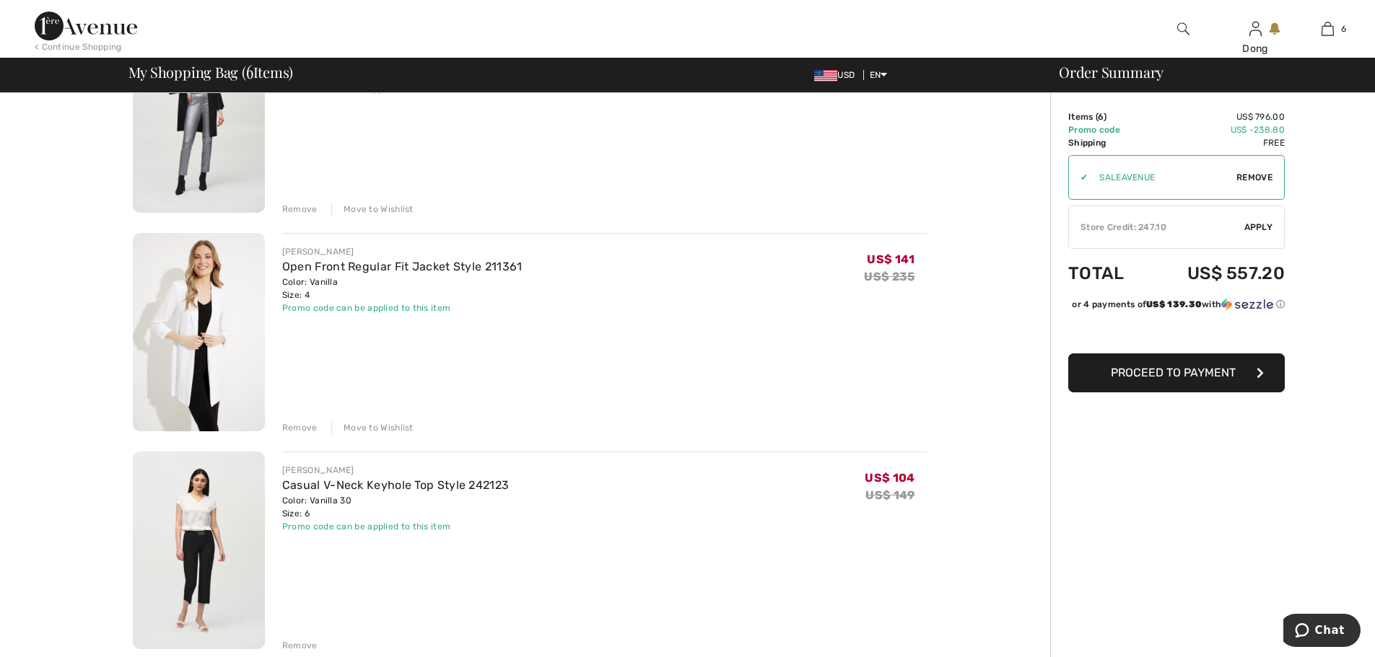
click at [375, 437] on div "JOSEPH RIBKOFF Slim Mid-Rise Trousers Style 143105 Color: Java Size: 8 Final Sa…" at bounding box center [530, 307] width 794 height 1896
click at [377, 429] on div "Move to Wishlist" at bounding box center [372, 427] width 82 height 13
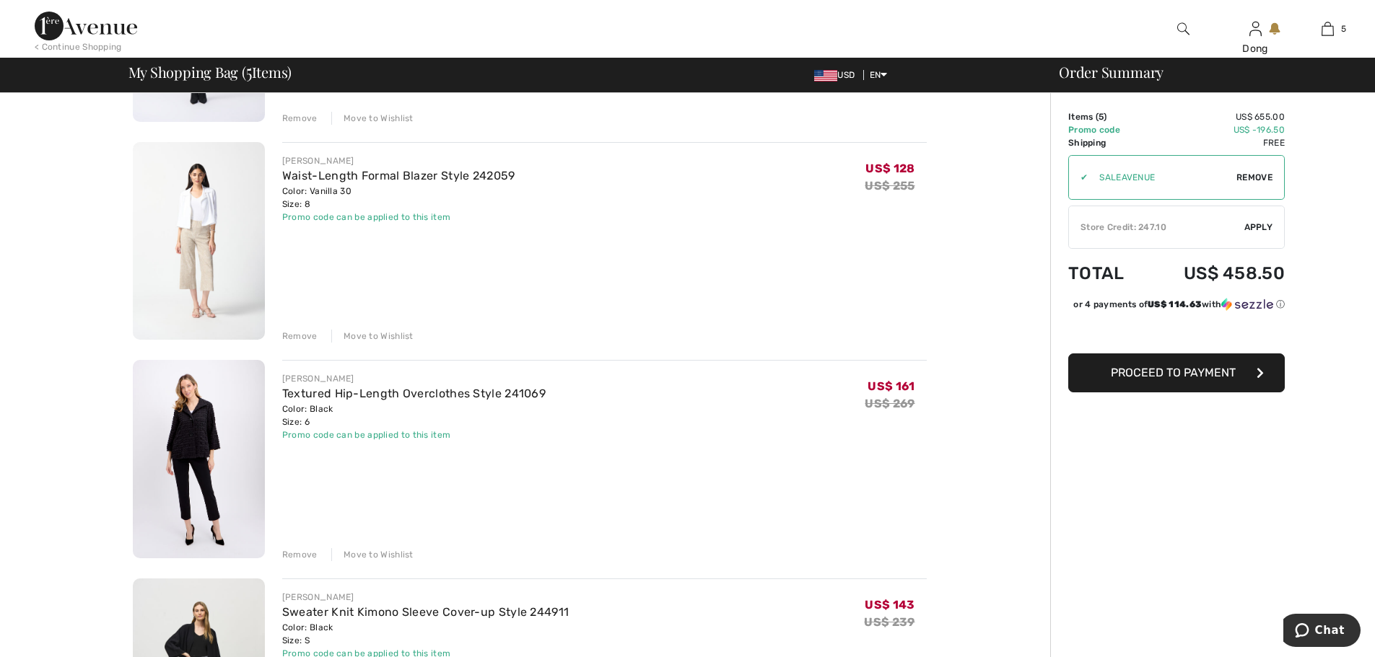
scroll to position [284, 0]
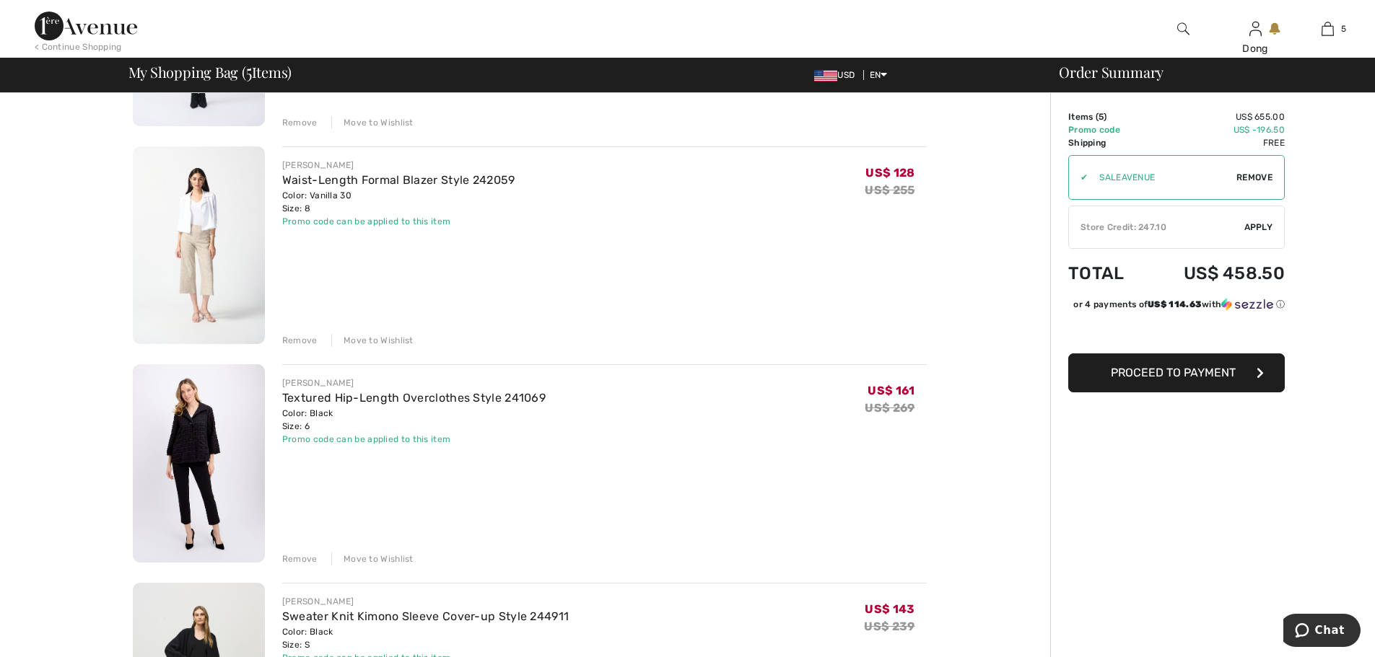
click at [211, 452] on img at bounding box center [199, 463] width 132 height 198
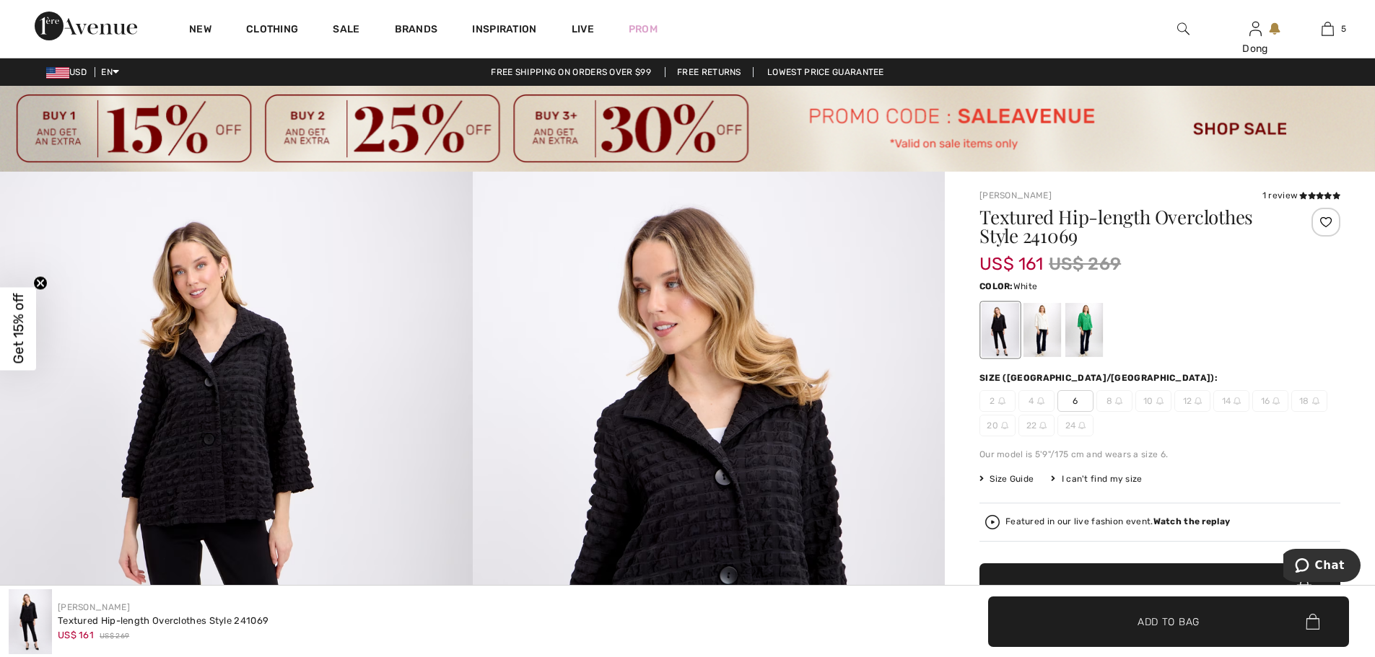
click at [1042, 323] on div at bounding box center [1042, 330] width 38 height 54
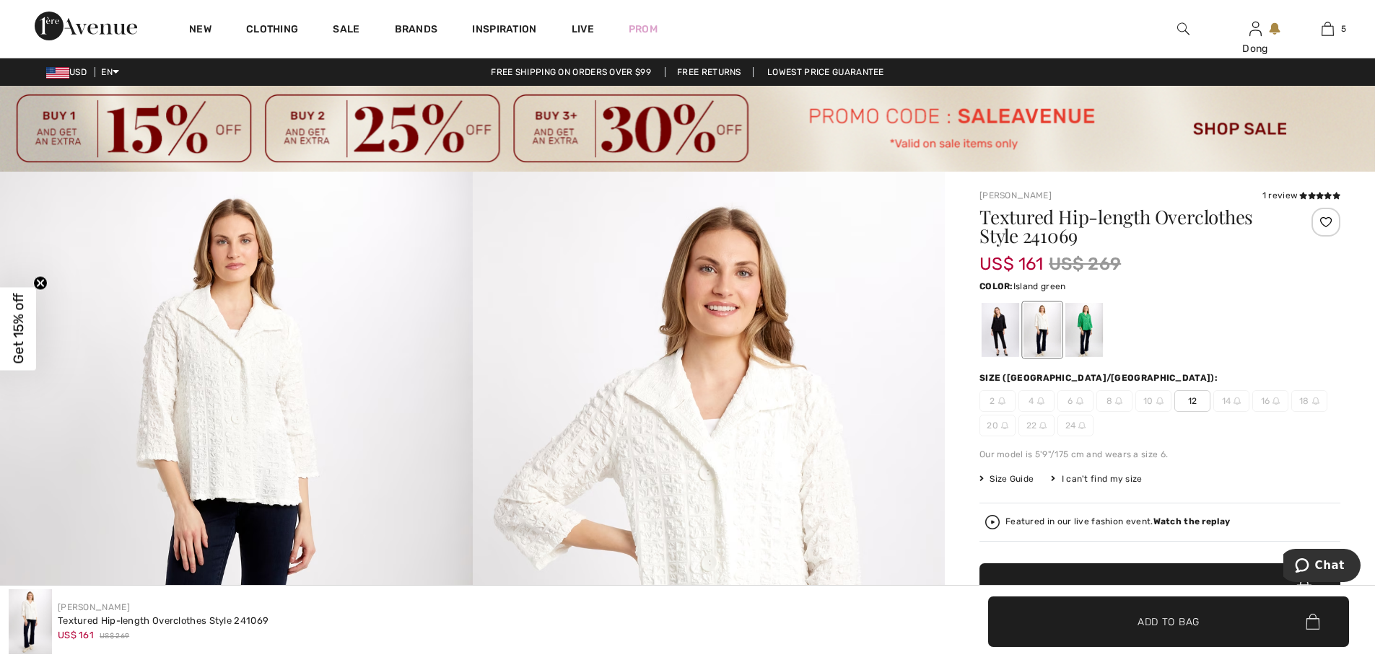
click at [1070, 317] on div at bounding box center [1084, 330] width 38 height 54
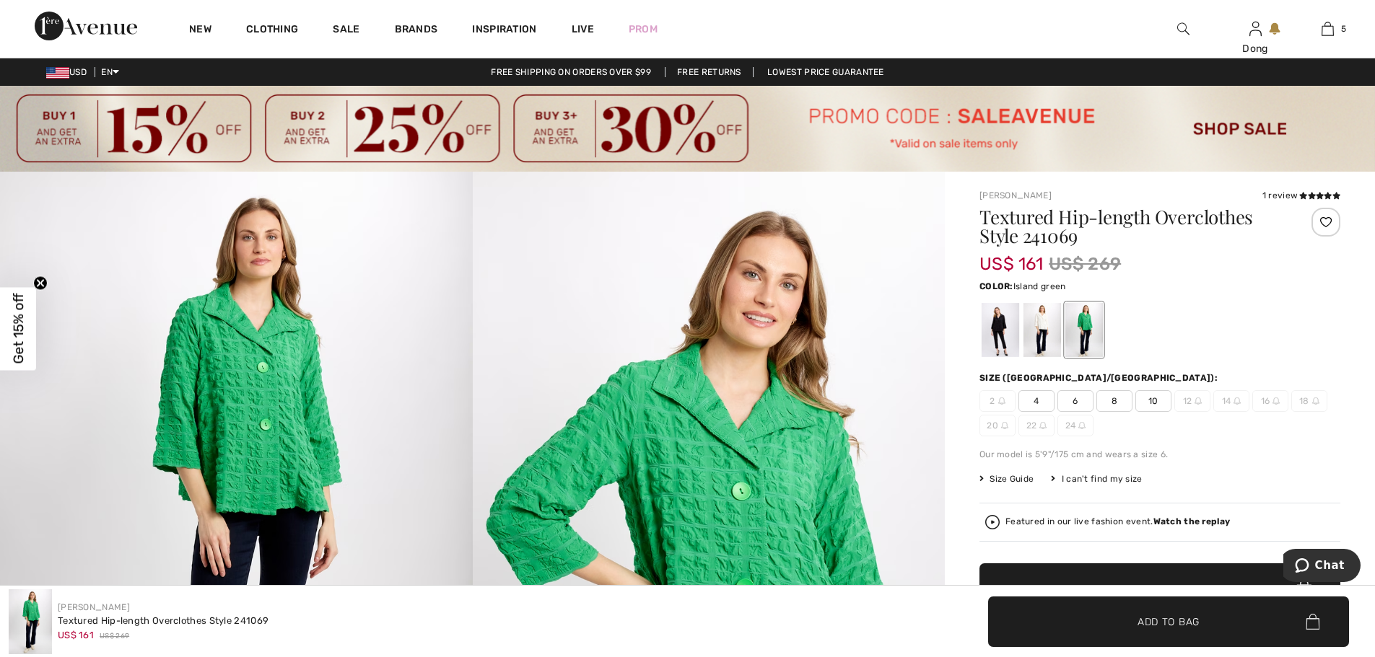
click at [1087, 318] on div at bounding box center [1084, 330] width 38 height 54
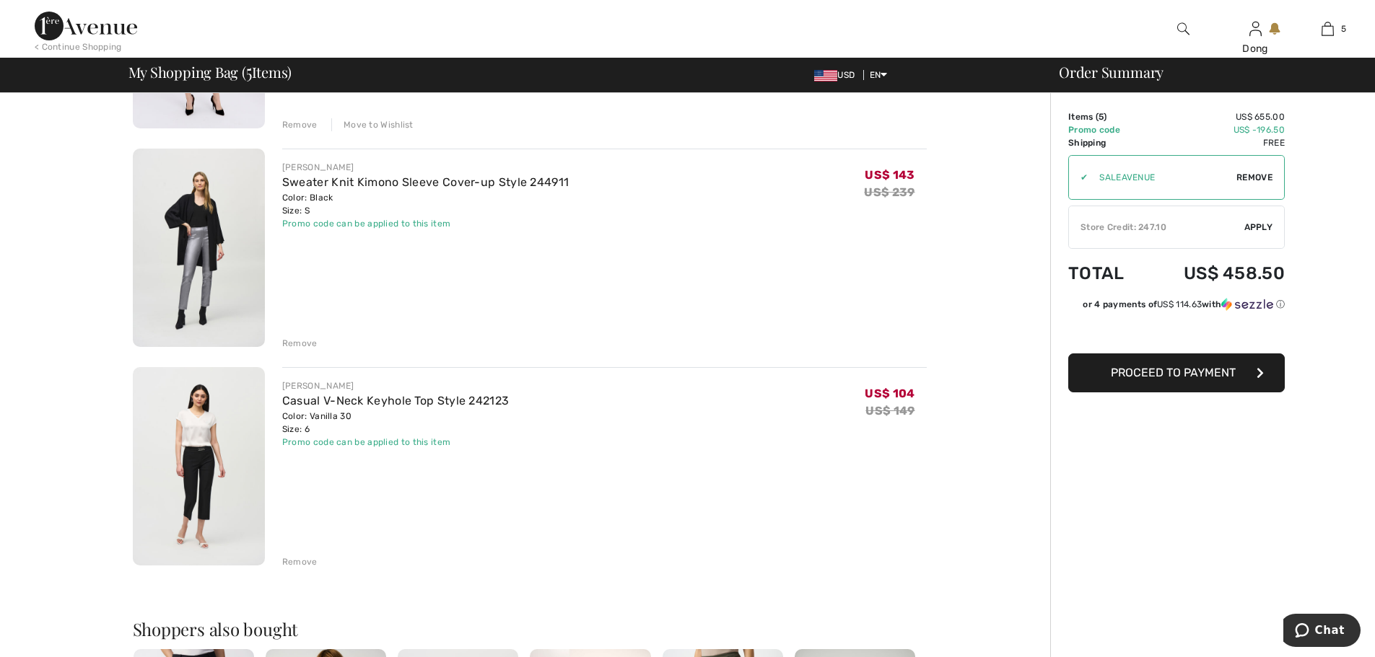
scroll to position [711, 0]
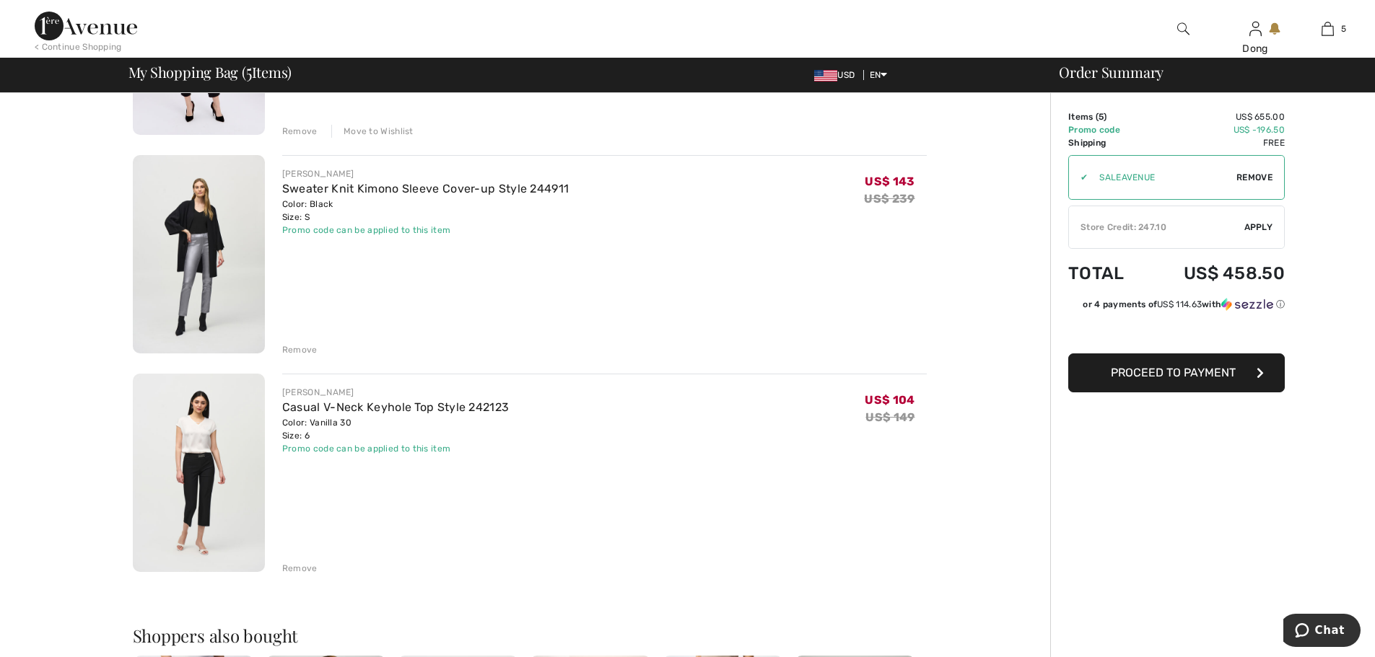
click at [292, 343] on div "Remove" at bounding box center [299, 349] width 35 height 13
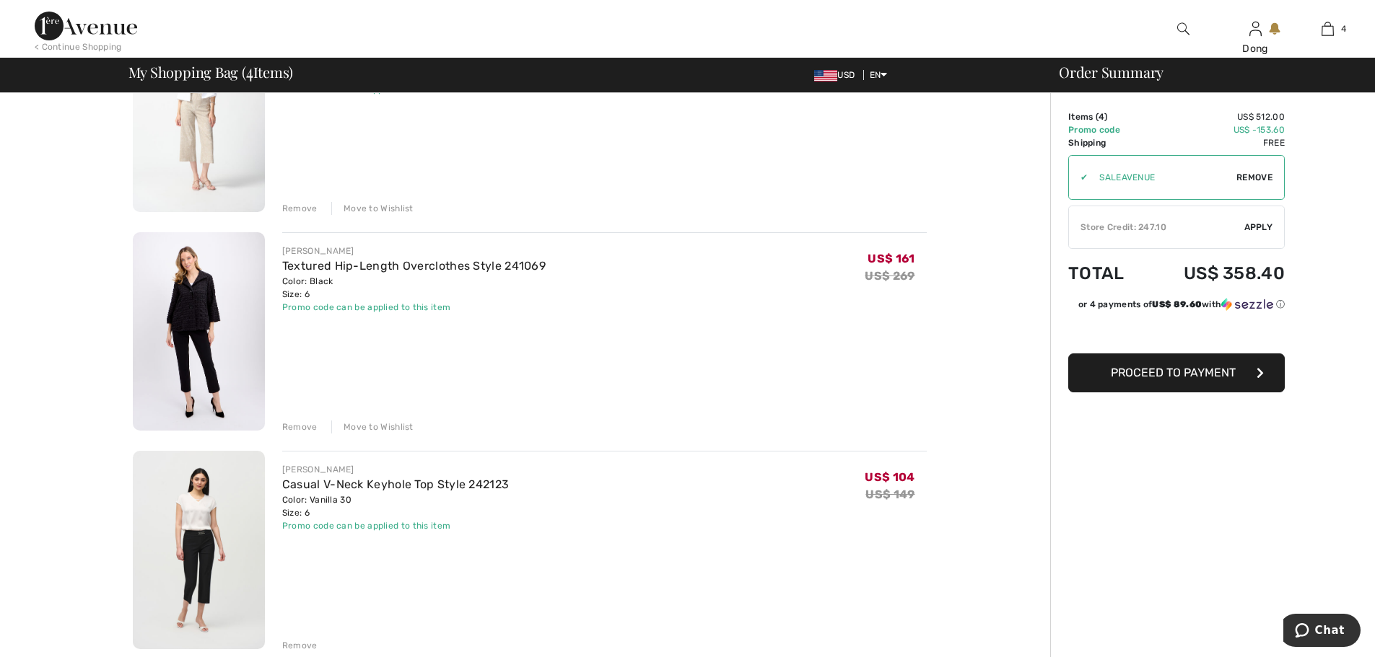
scroll to position [419, 0]
click at [377, 421] on div "Move to Wishlist" at bounding box center [372, 423] width 82 height 13
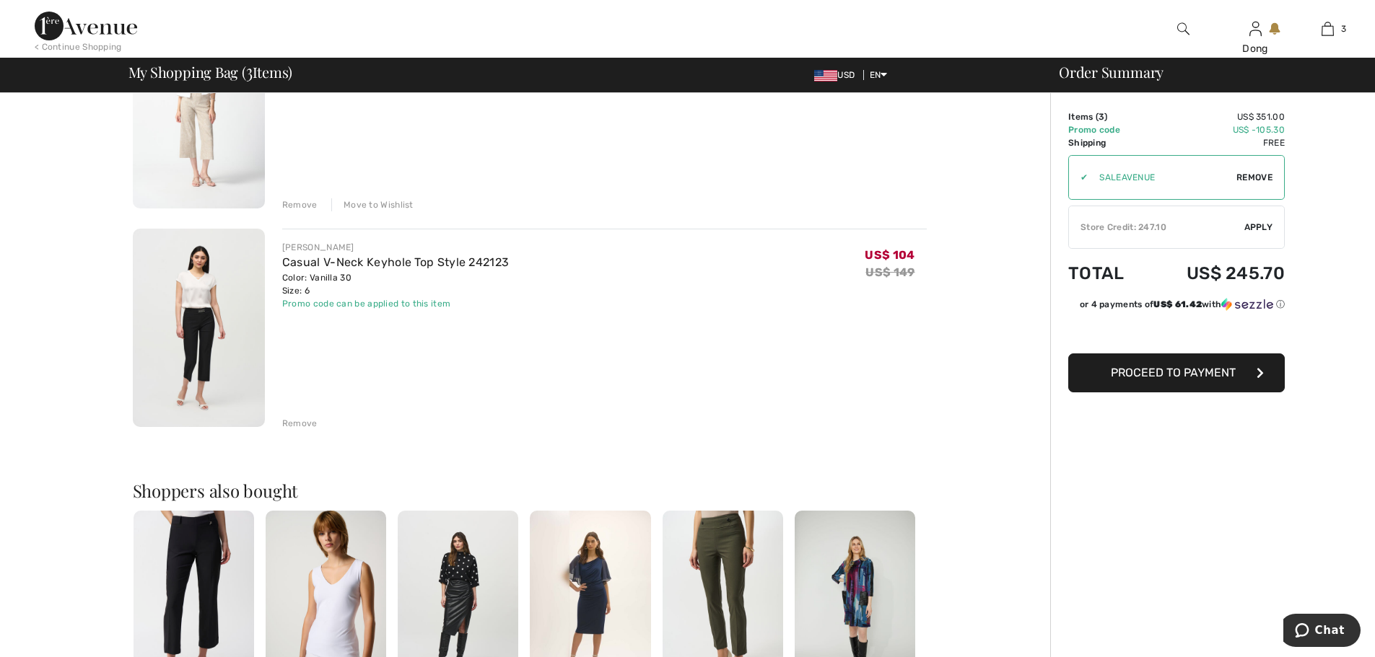
click at [1267, 223] on span "Apply" at bounding box center [1258, 227] width 29 height 13
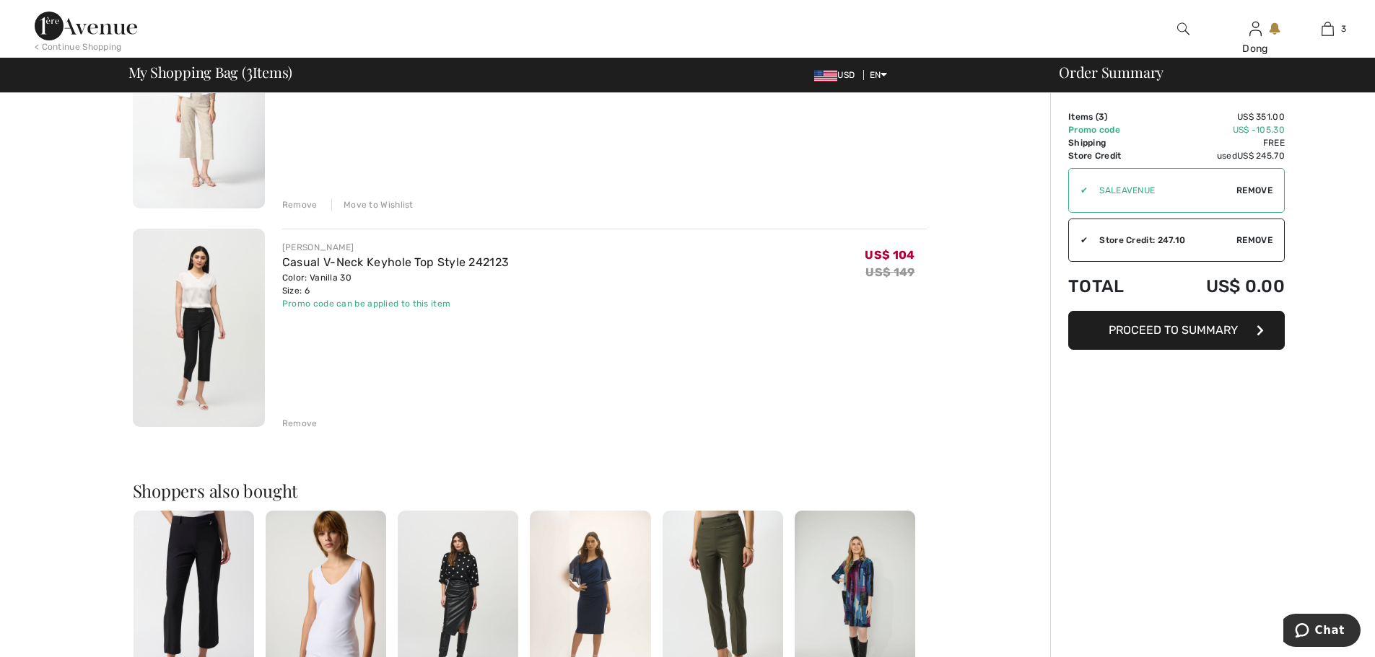
click at [1142, 329] on span "Proceed to Summary" at bounding box center [1172, 330] width 129 height 14
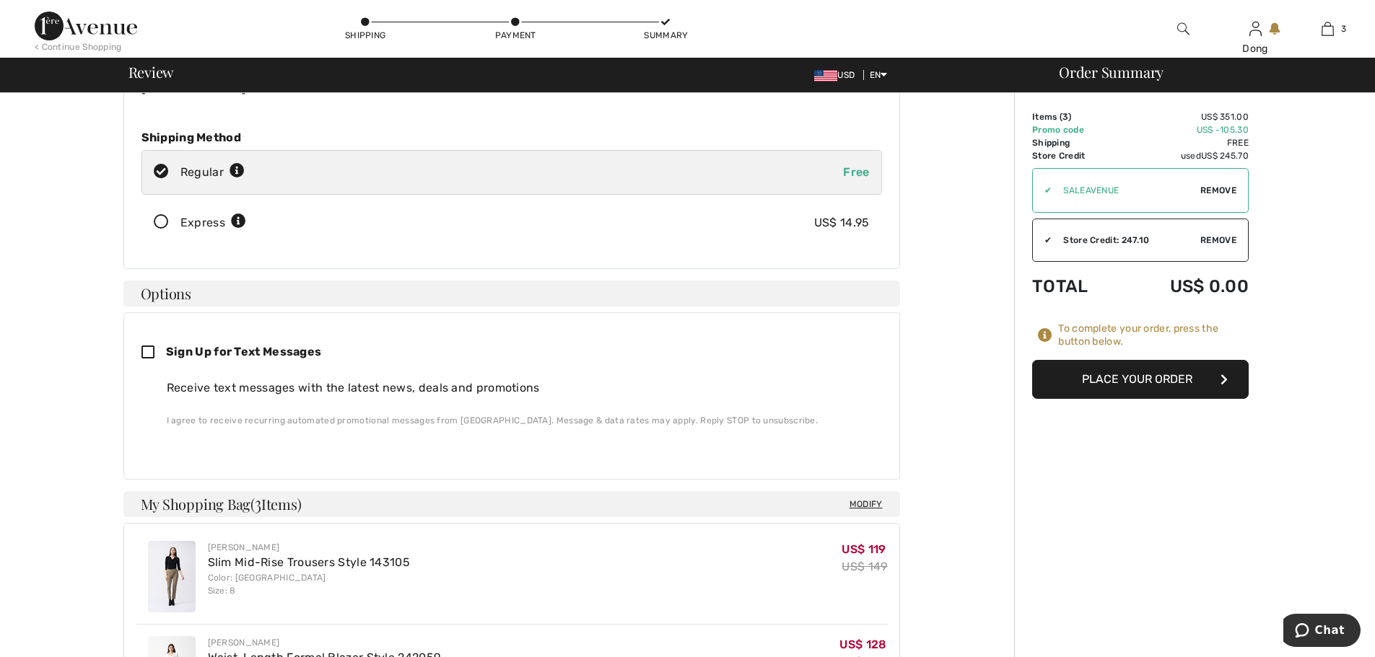
scroll to position [232, 0]
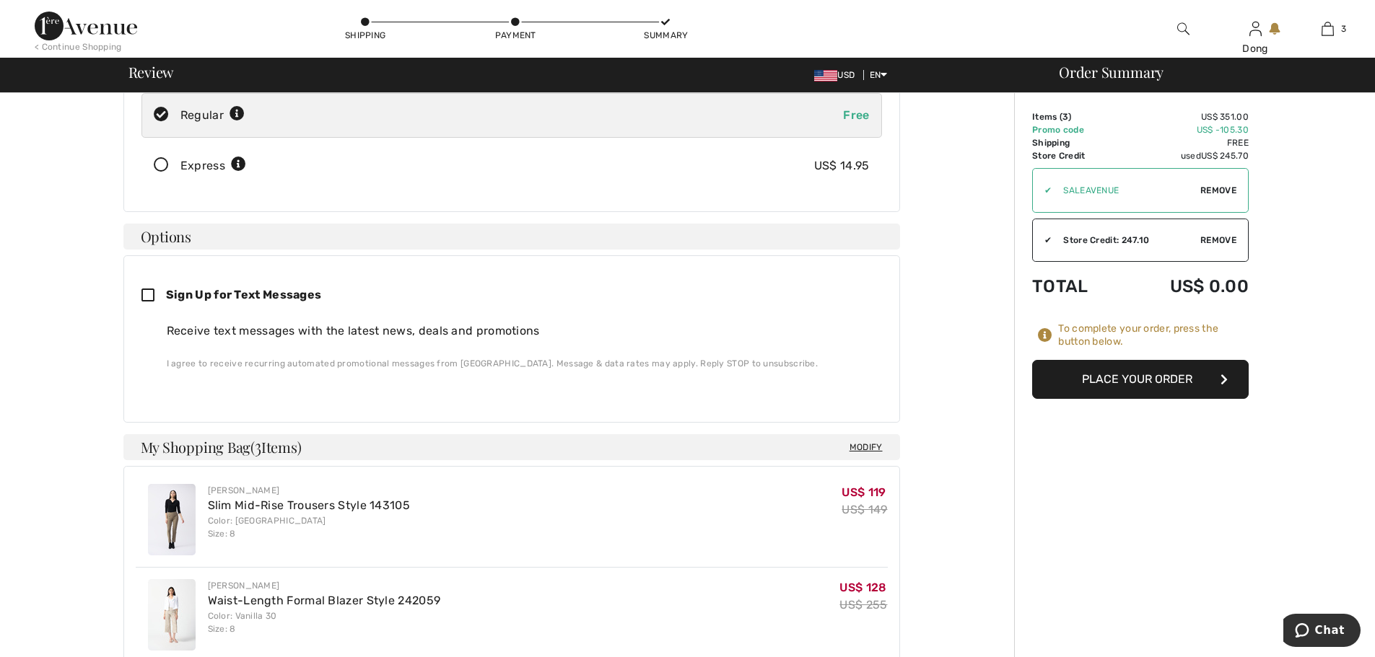
click at [1160, 385] on button "Place Your Order" at bounding box center [1140, 379] width 216 height 39
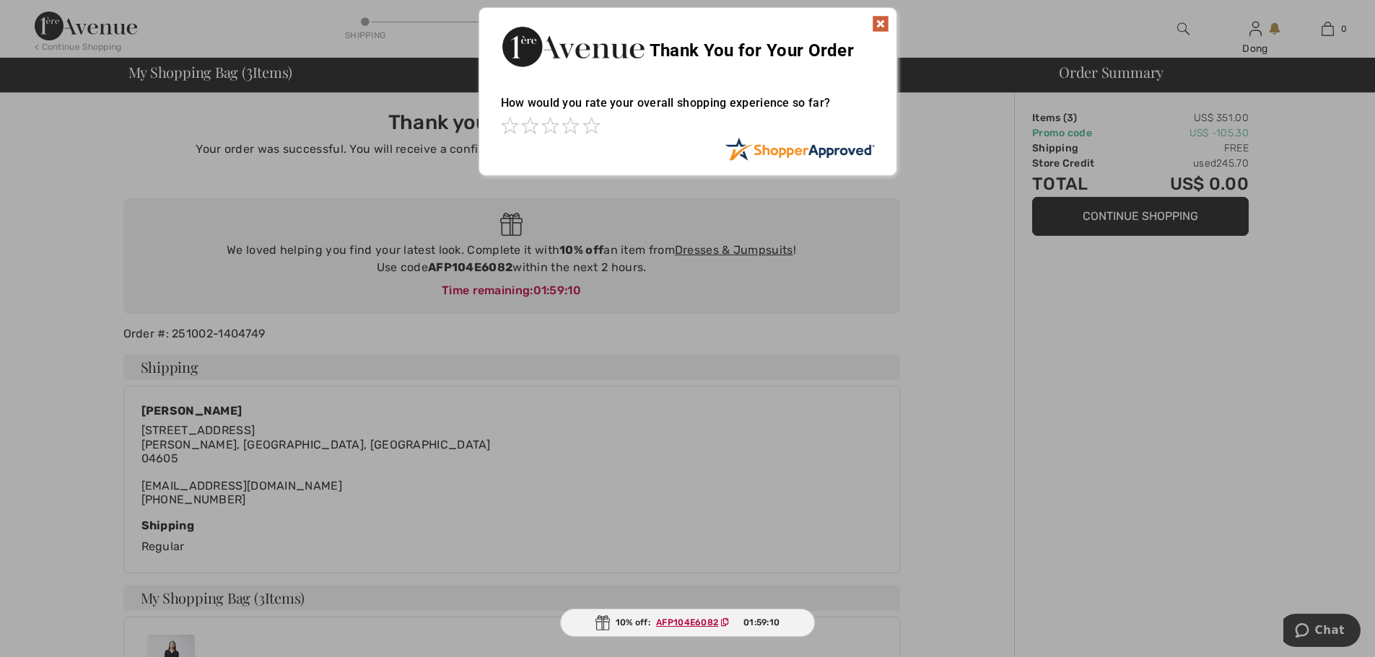
click at [978, 116] on div "Sorry! Something went wrong. Close Thank You for Your Order How would you rate …" at bounding box center [687, 91] width 1375 height 183
click at [1274, 32] on div "Sorry! Something went wrong. Close Thank You for Your Order How would you rate …" at bounding box center [687, 91] width 1375 height 183
click at [1254, 38] on div "Sorry! Something went wrong. Close Thank You for Your Order How would you rate …" at bounding box center [687, 91] width 1375 height 183
click at [1249, 45] on div "Sorry! Something went wrong. Close Thank You for Your Order How would you rate …" at bounding box center [687, 91] width 1375 height 183
click at [1269, 30] on div "Sorry! Something went wrong. Close Thank You for Your Order How would you rate …" at bounding box center [687, 91] width 1375 height 183
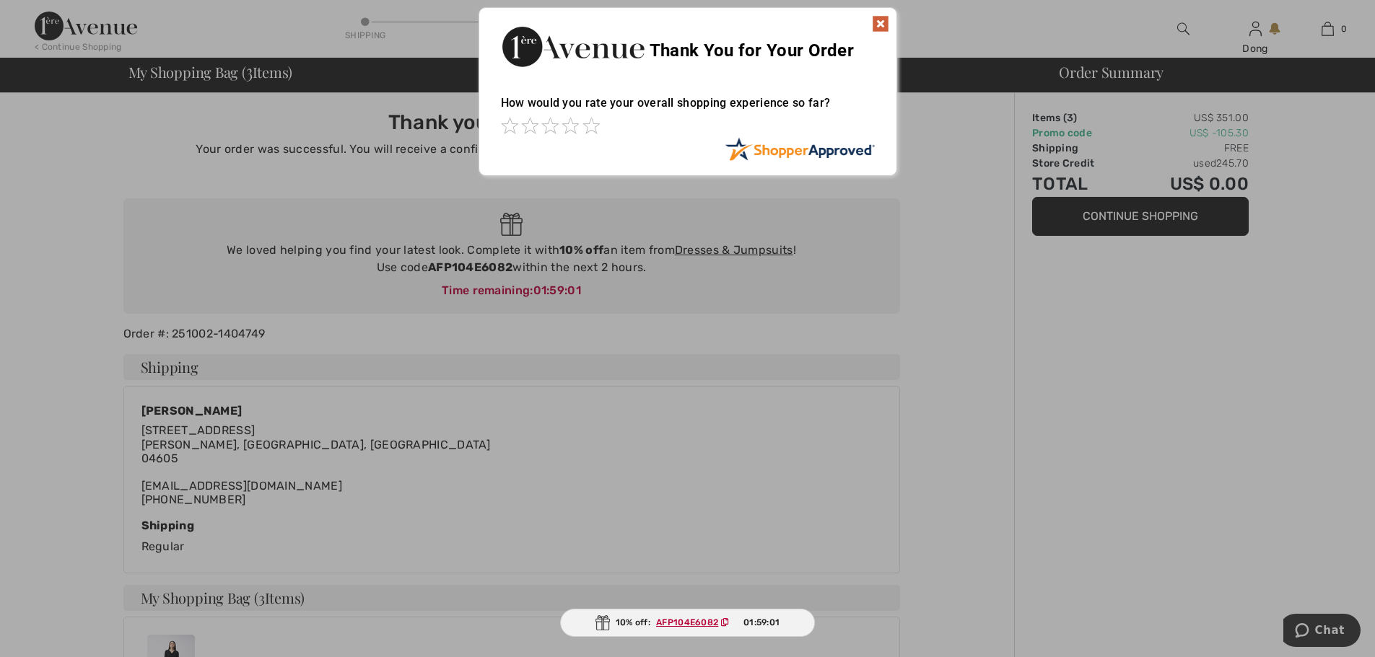
click at [879, 21] on img at bounding box center [880, 23] width 17 height 17
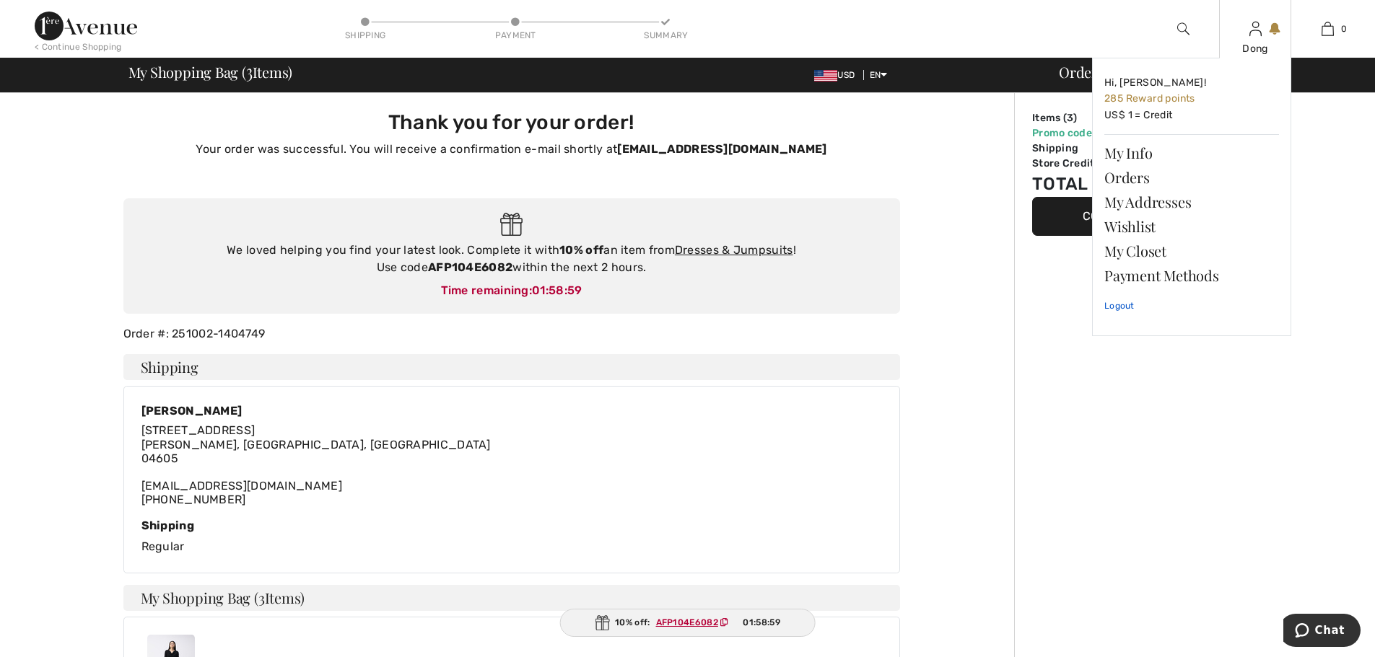
click at [1116, 311] on link "Logout" at bounding box center [1191, 306] width 175 height 36
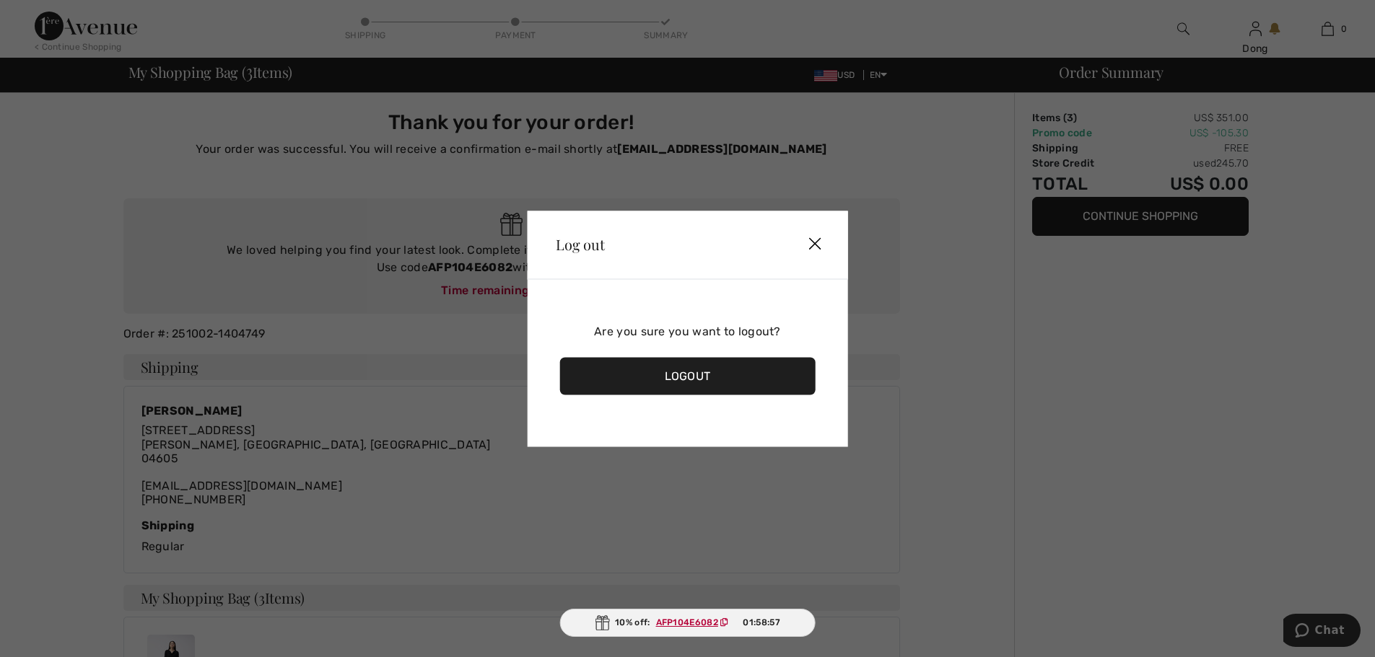
click at [670, 389] on div "Logout" at bounding box center [687, 376] width 256 height 38
